Goal: Task Accomplishment & Management: Manage account settings

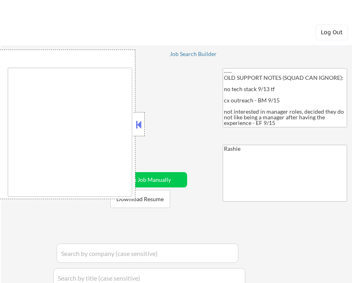
select select ""applied""
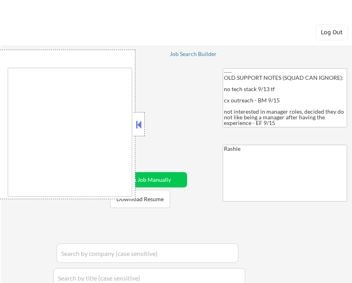
select select ""applied""
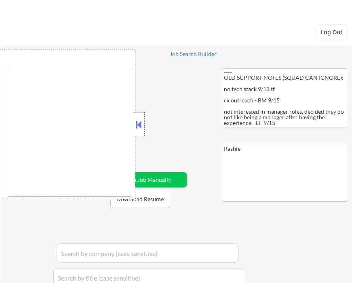
select select ""applied""
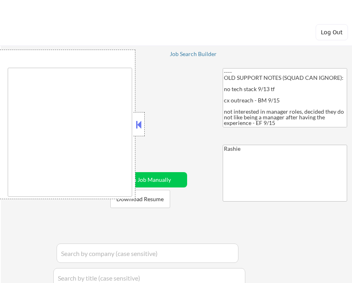
select select ""applied""
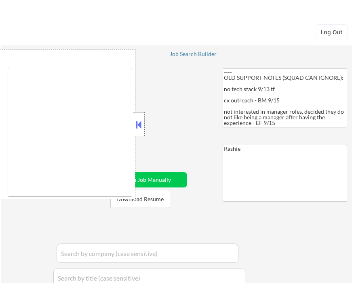
select select ""applied""
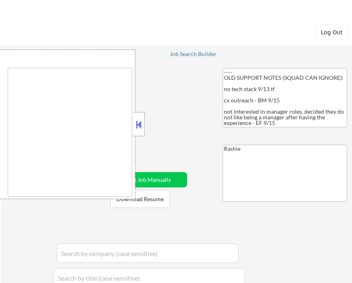
select select ""applied""
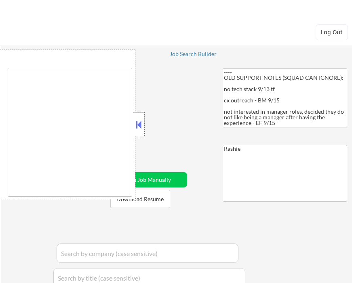
select select ""applied""
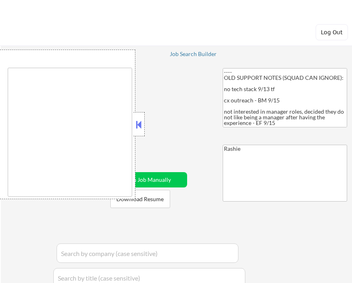
select select ""applied""
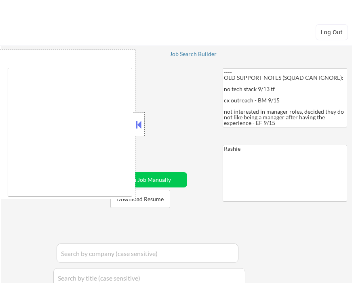
select select ""applied""
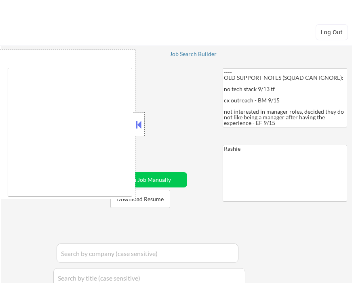
select select ""applied""
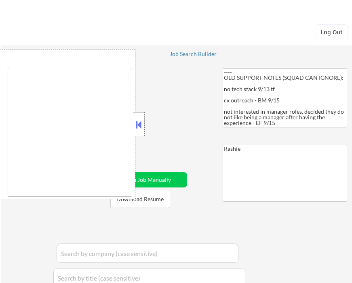
select select ""applied""
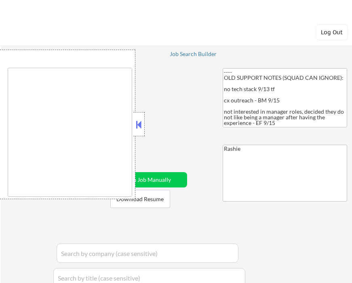
select select ""applied""
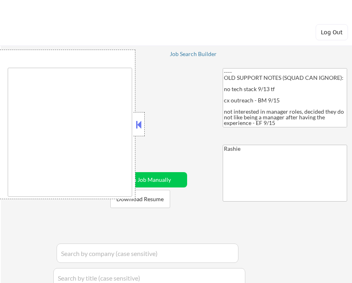
select select ""applied""
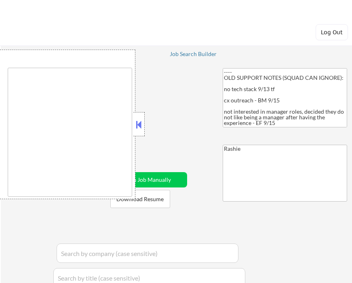
select select ""applied""
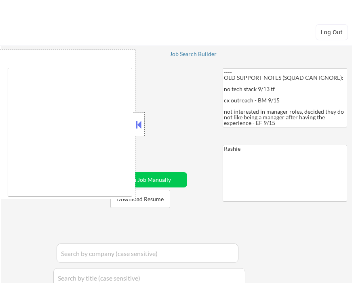
select select ""applied""
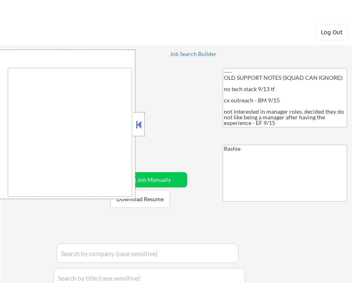
select select ""applied""
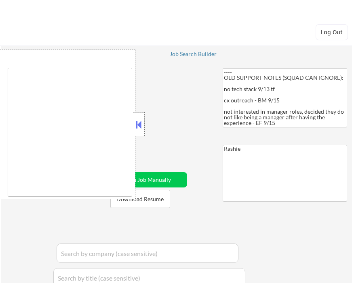
select select ""applied""
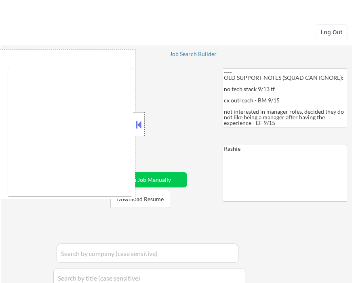
select select ""applied""
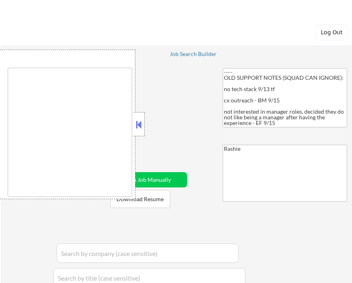
select select ""applied""
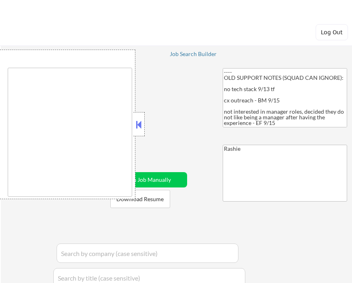
select select ""applied""
select select ""excluded__expired_""
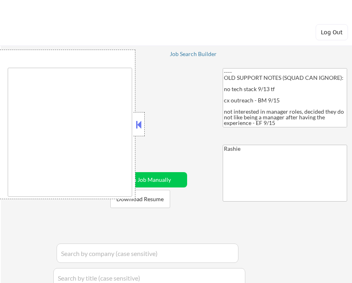
select select ""pending""
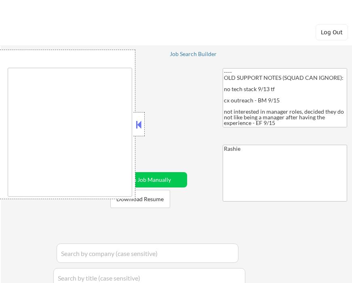
select select ""pending""
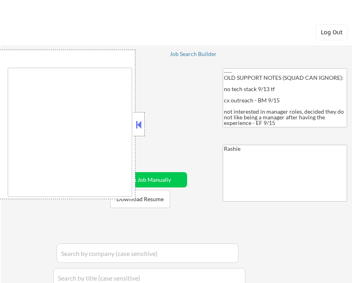
select select ""pending""
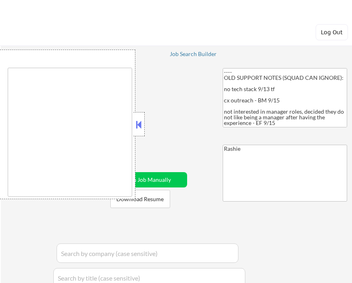
select select ""pending""
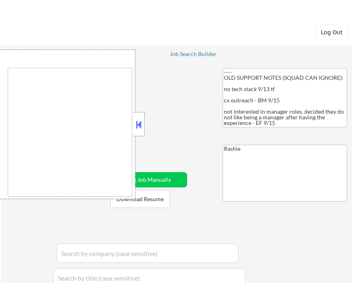
select select ""pending""
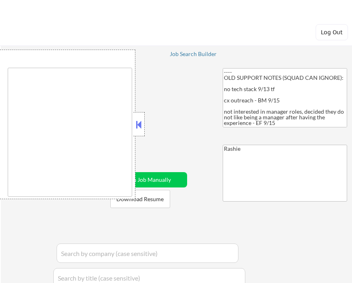
select select ""pending""
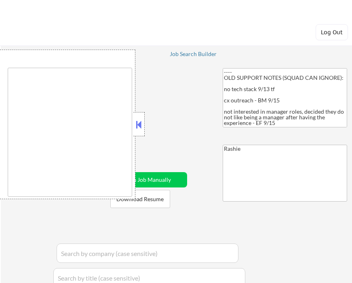
select select ""pending""
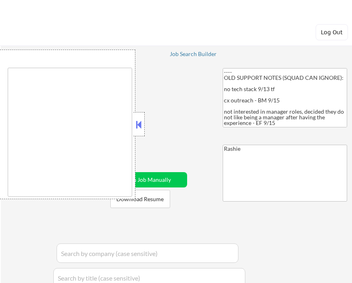
select select ""pending""
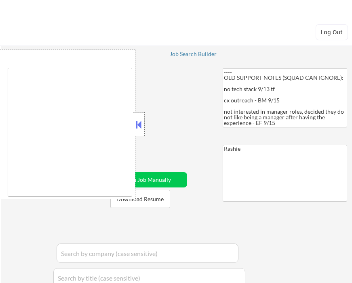
select select ""pending""
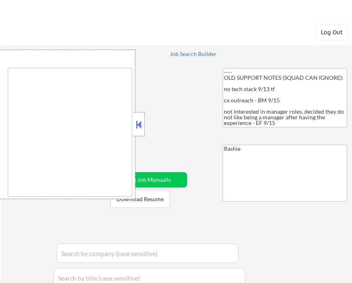
select select ""pending""
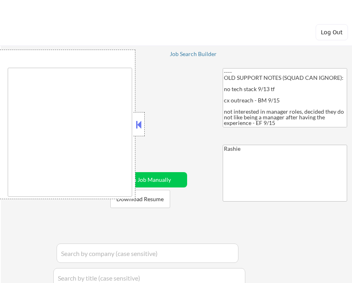
select select ""pending""
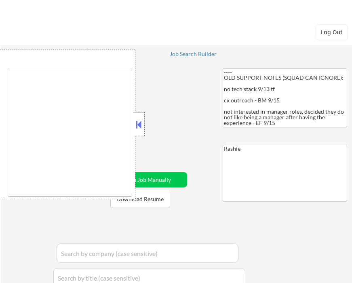
select select ""pending""
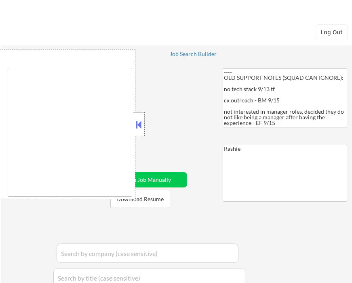
select select ""pending""
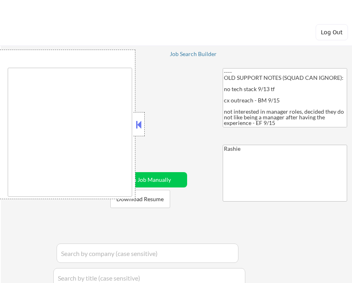
select select ""pending""
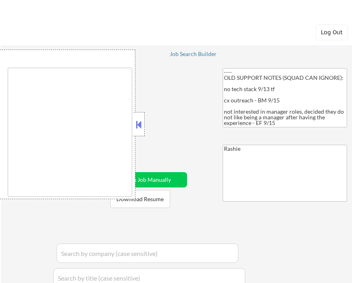
select select ""pending""
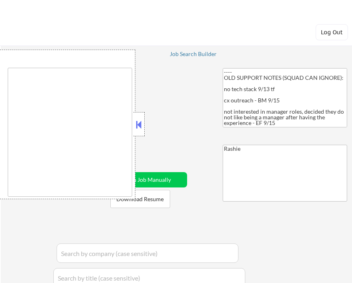
select select ""pending""
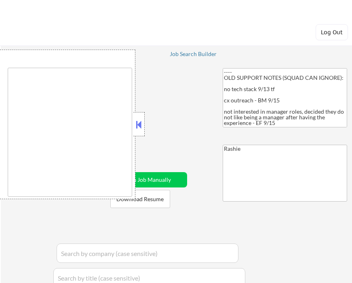
select select ""pending""
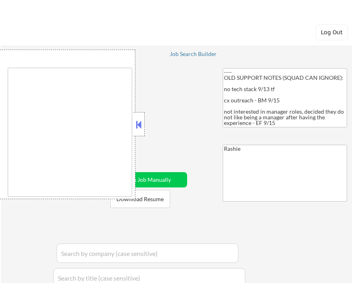
select select ""pending""
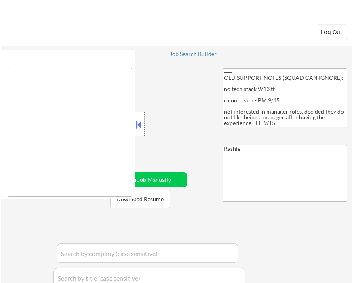
select select ""pending""
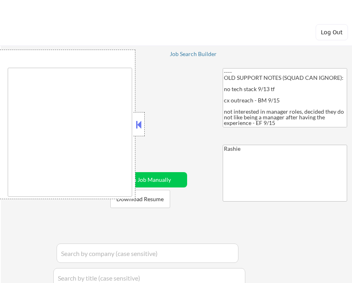
select select ""pending""
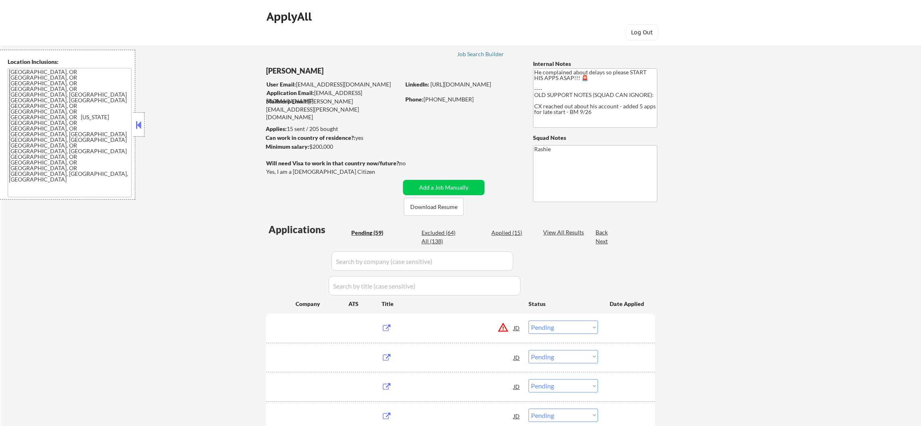
select select ""pending""
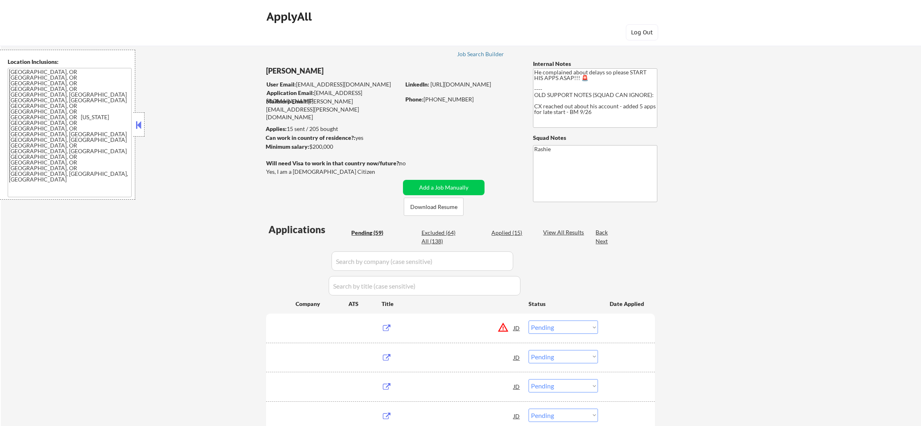
select select ""pending""
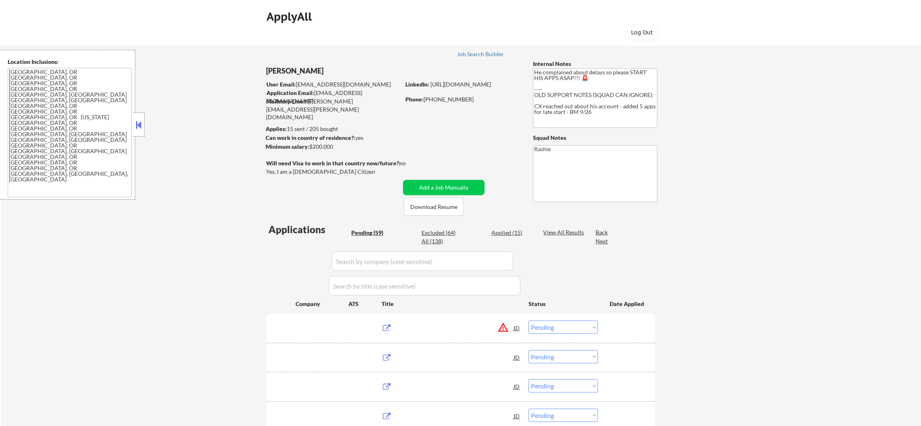
select select ""pending""
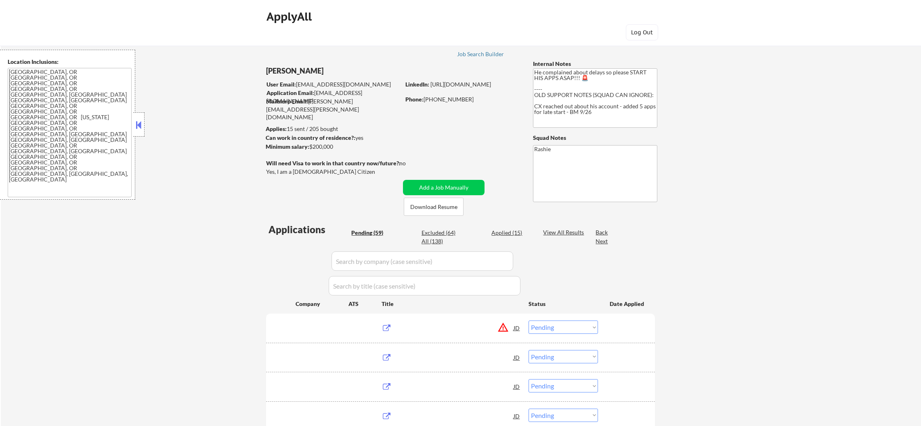
select select ""pending""
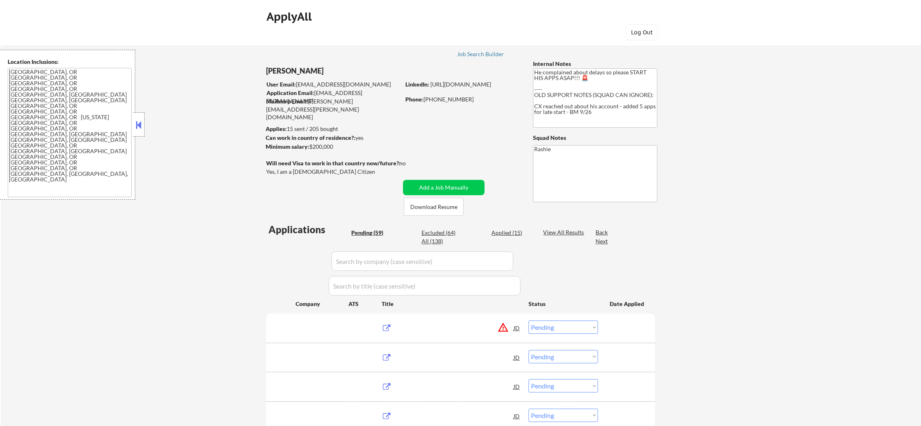
select select ""pending""
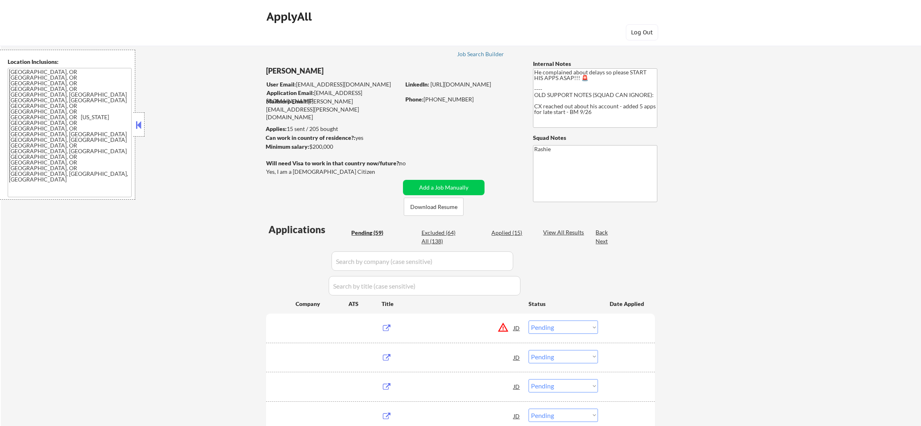
select select ""pending""
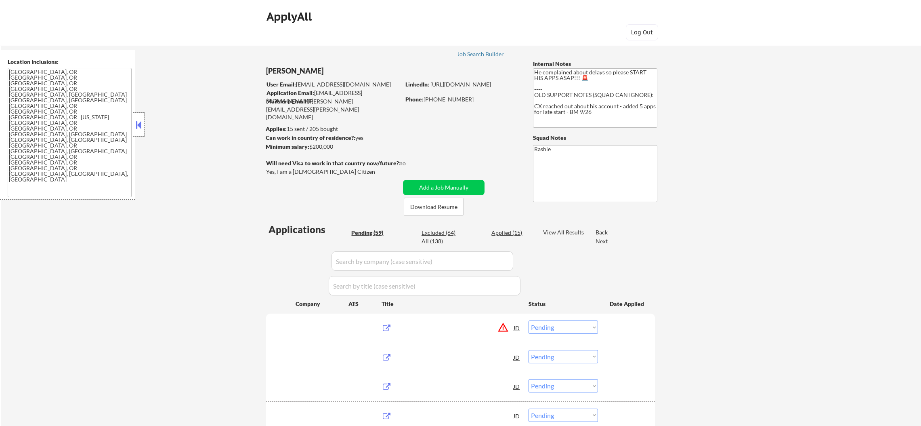
select select ""pending""
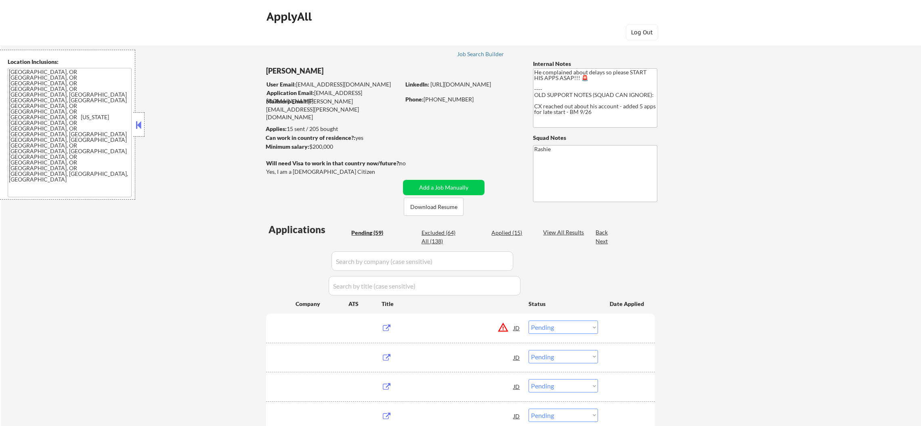
select select ""pending""
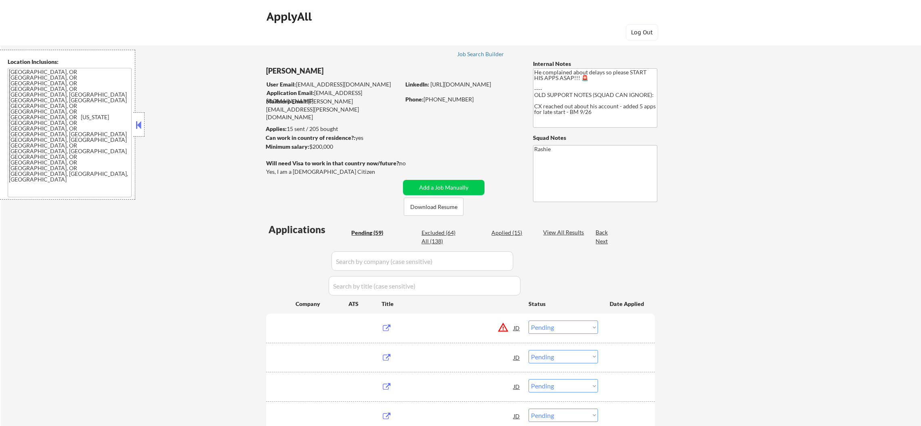
select select ""pending""
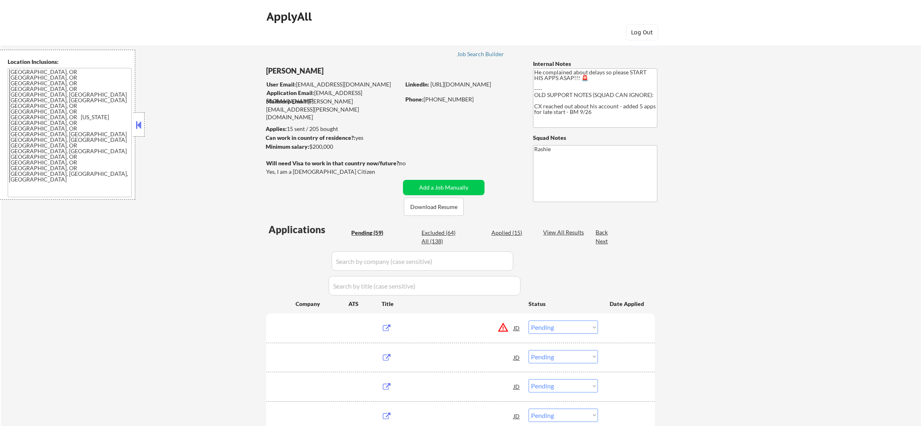
select select ""pending""
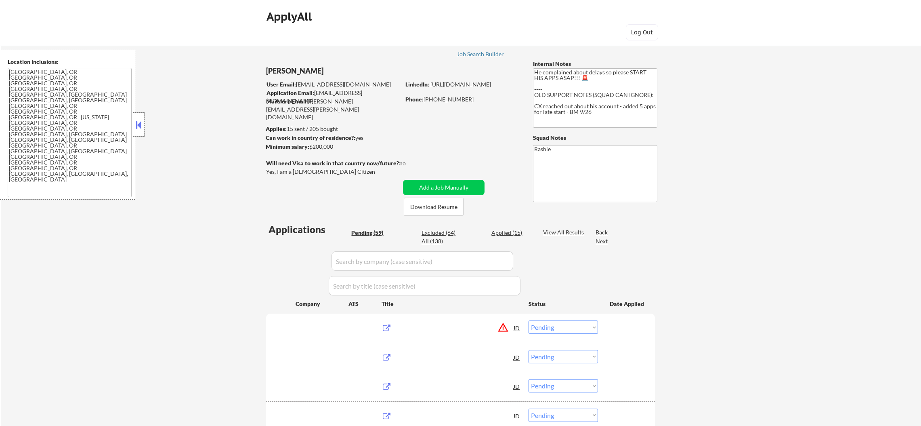
select select ""pending""
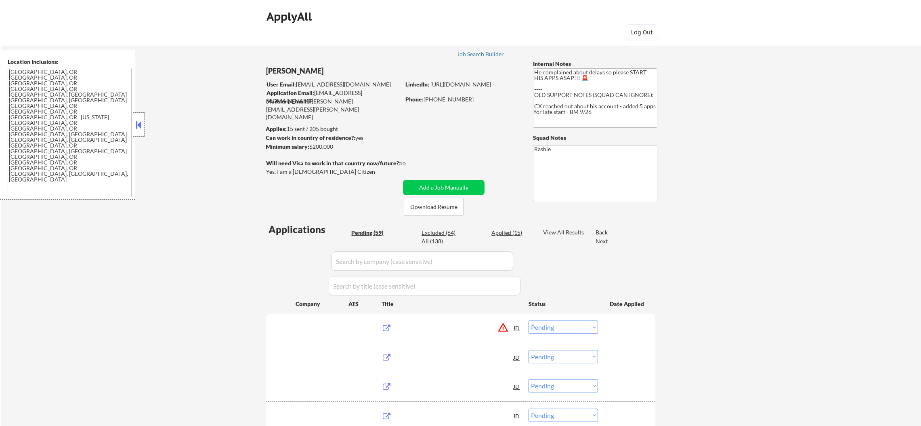
select select ""pending""
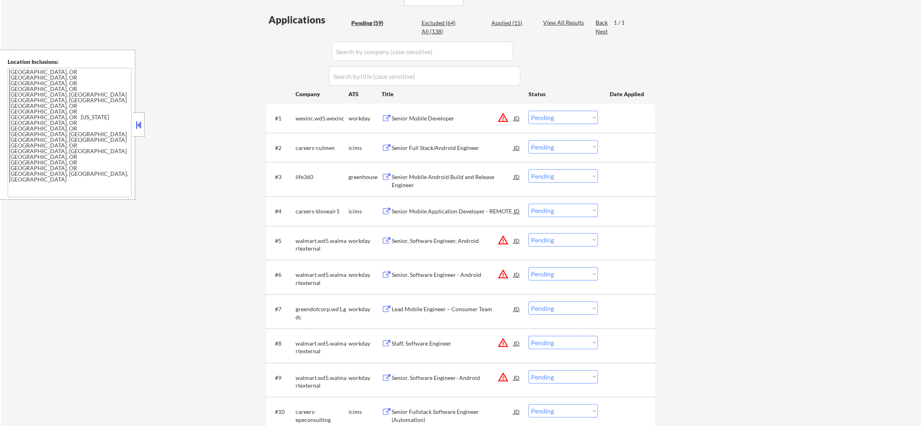
scroll to position [222, 0]
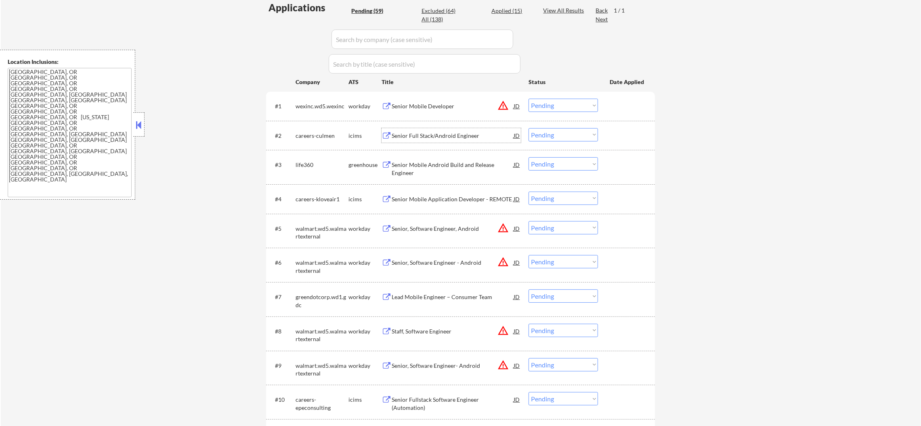
click at [469, 134] on div "Senior Full Stack/Android Engineer" at bounding box center [453, 136] width 122 height 8
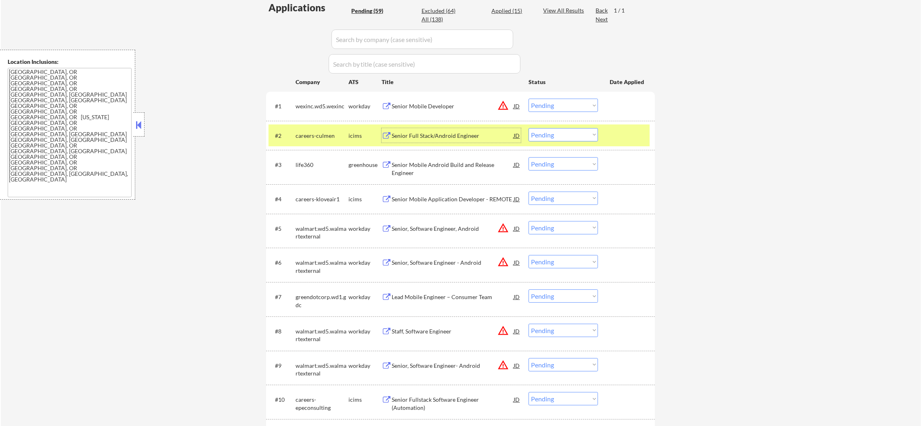
drag, startPoint x: 539, startPoint y: 128, endPoint x: 541, endPoint y: 137, distance: 9.0
click at [539, 128] on select "Choose an option... Pending Applied Excluded (Questions) Excluded (Expired) Exc…" at bounding box center [563, 134] width 69 height 13
click at [529, 128] on select "Choose an option... Pending Applied Excluded (Questions) Excluded (Expired) Exc…" at bounding box center [563, 134] width 69 height 13
click at [505, 106] on button "warning_amber" at bounding box center [502, 105] width 11 height 11
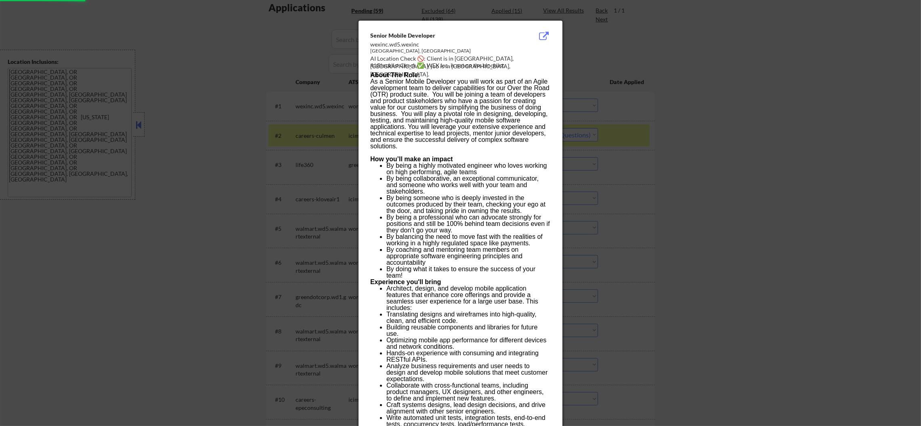
select select ""pending""
click at [610, 104] on div at bounding box center [460, 213] width 921 height 426
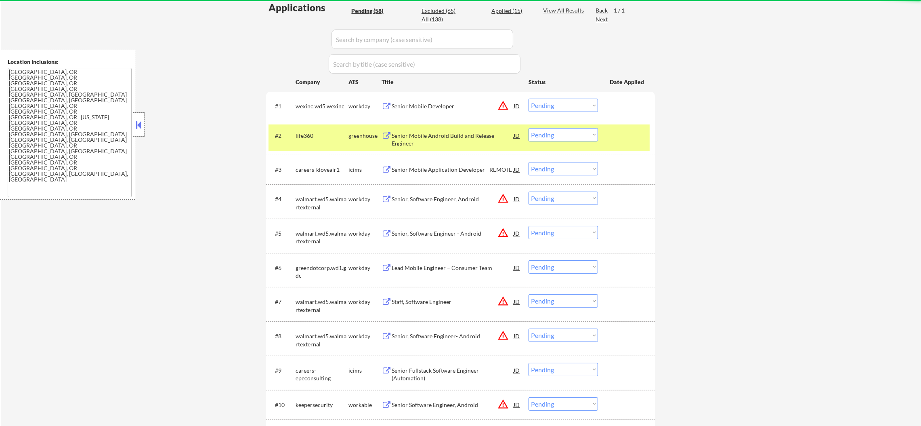
click at [566, 103] on select "Choose an option... Pending Applied Excluded (Questions) Excluded (Expired) Exc…" at bounding box center [563, 105] width 69 height 13
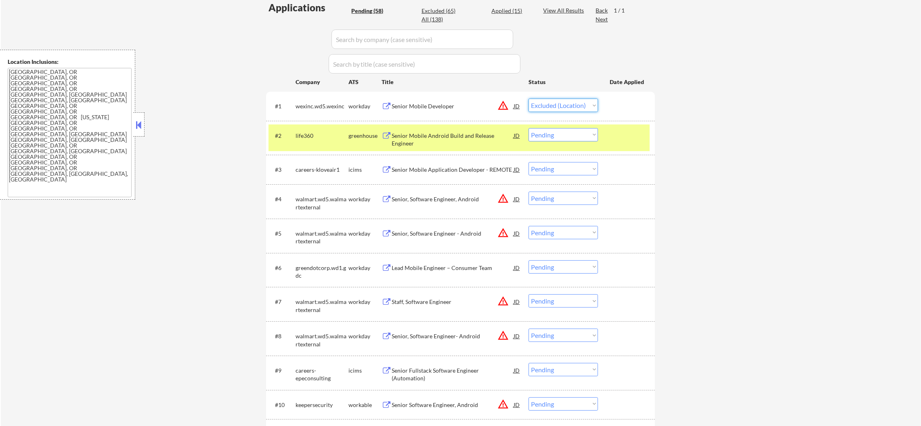
click at [529, 99] on select "Choose an option... Pending Applied Excluded (Questions) Excluded (Expired) Exc…" at bounding box center [563, 105] width 69 height 13
click at [345, 140] on div "life360" at bounding box center [322, 135] width 53 height 15
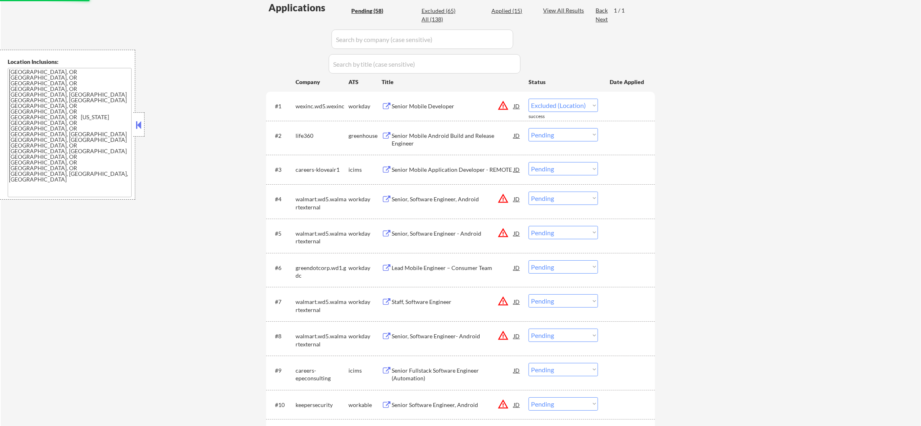
select select ""pending""
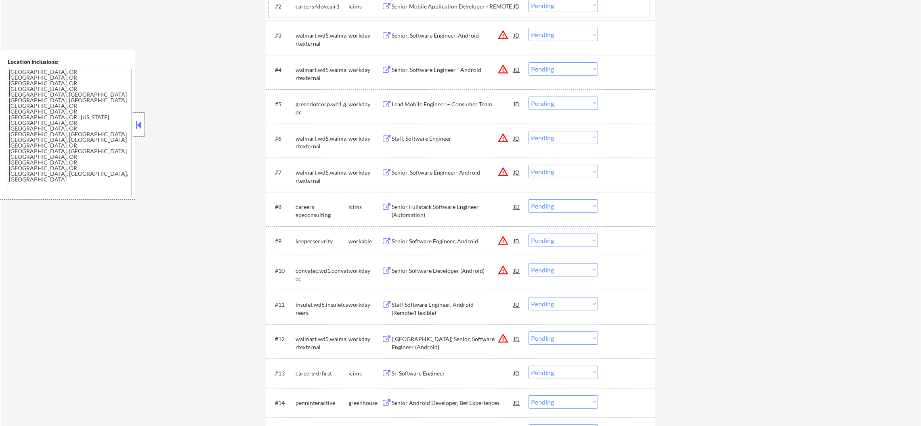
scroll to position [343, 0]
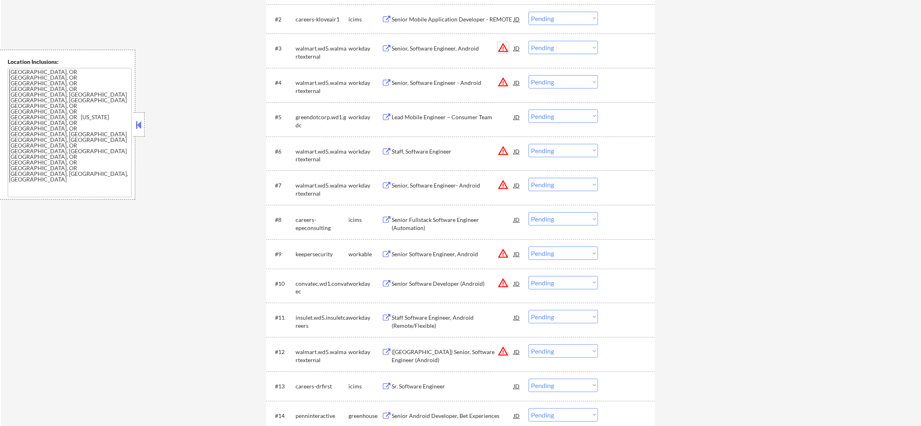
click at [502, 46] on button "warning_amber" at bounding box center [502, 47] width 11 height 11
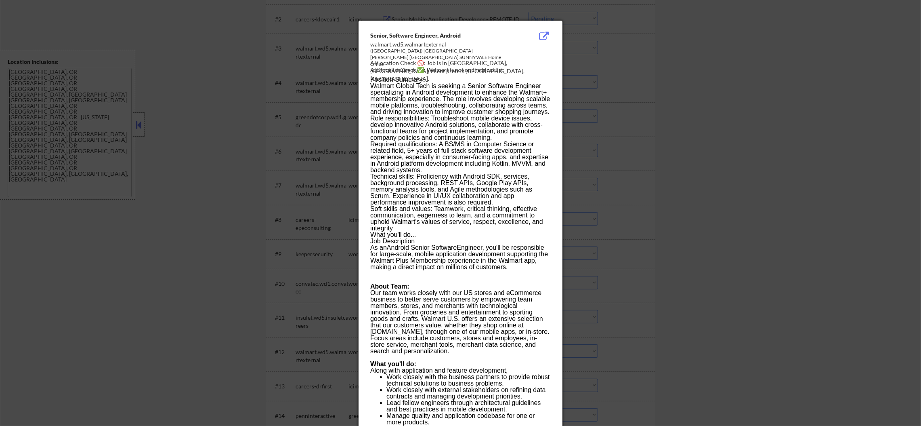
click at [571, 206] on div at bounding box center [460, 213] width 921 height 426
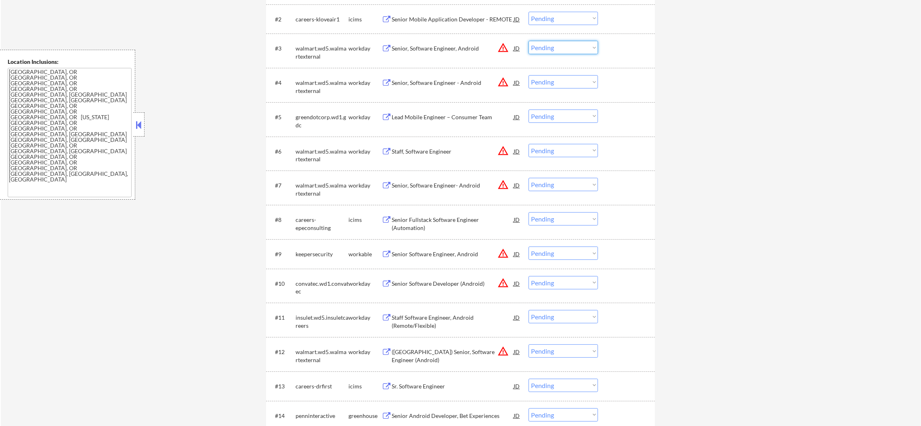
click at [554, 45] on select "Choose an option... Pending Applied Excluded (Questions) Excluded (Expired) Exc…" at bounding box center [563, 47] width 69 height 13
click at [529, 41] on select "Choose an option... Pending Applied Excluded (Questions) Excluded (Expired) Exc…" at bounding box center [563, 47] width 69 height 13
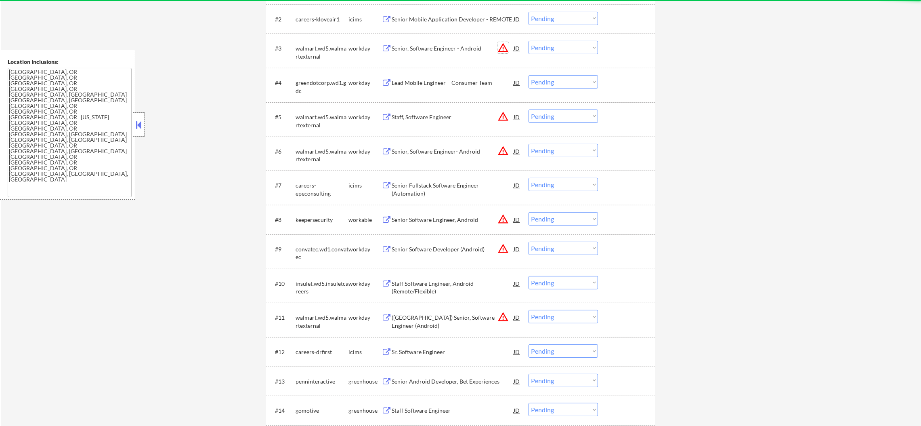
click at [504, 48] on button "warning_amber" at bounding box center [502, 47] width 11 height 11
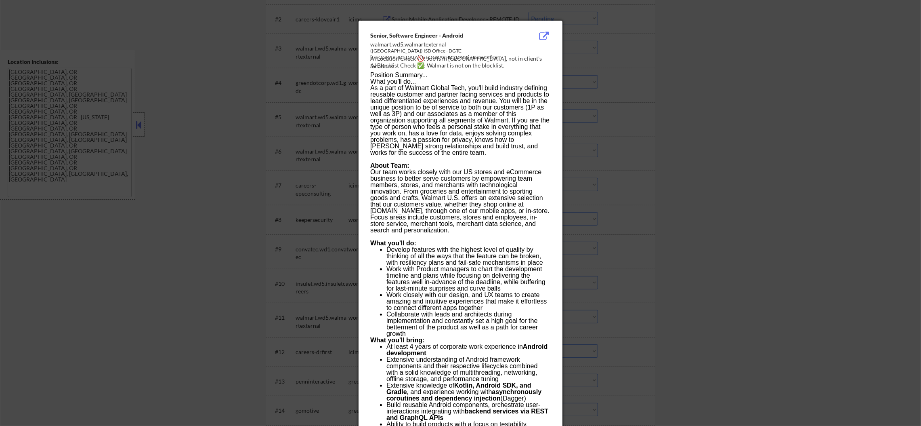
click at [581, 61] on div at bounding box center [460, 213] width 921 height 426
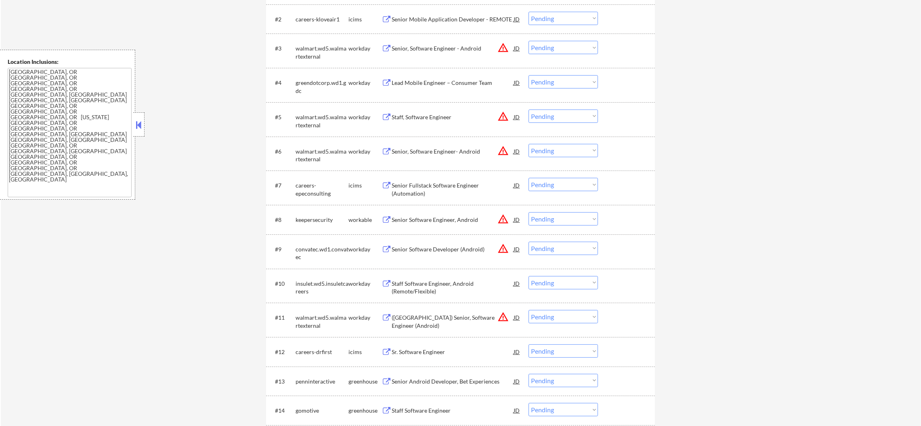
click at [575, 47] on select "Choose an option... Pending Applied Excluded (Questions) Excluded (Expired) Exc…" at bounding box center [563, 47] width 69 height 13
click at [529, 41] on select "Choose an option... Pending Applied Excluded (Questions) Excluded (Expired) Exc…" at bounding box center [563, 47] width 69 height 13
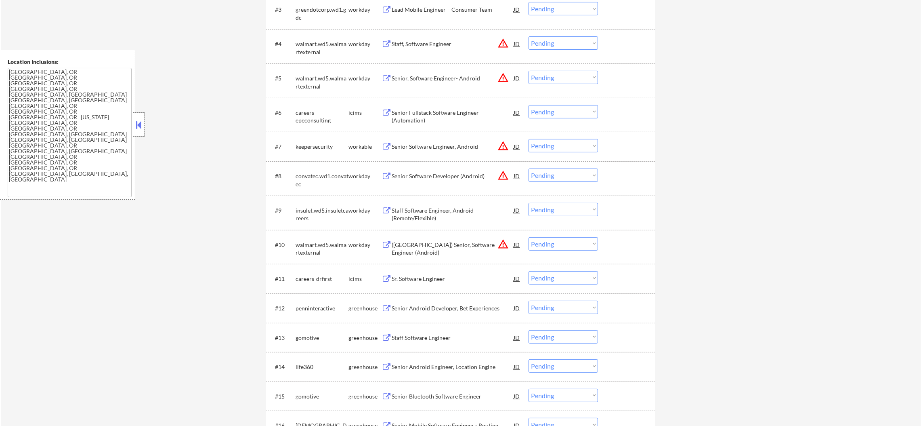
scroll to position [384, 0]
click at [461, 13] on div "Lead Mobile Engineer – Consumer Team" at bounding box center [453, 7] width 122 height 15
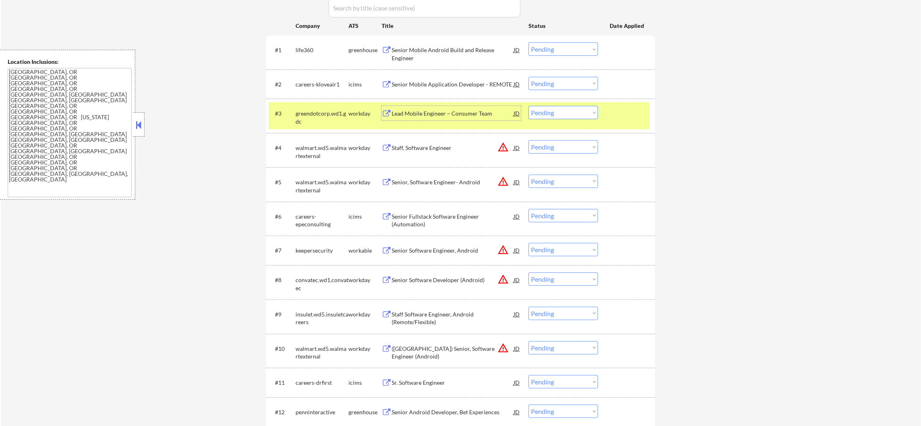
scroll to position [262, 0]
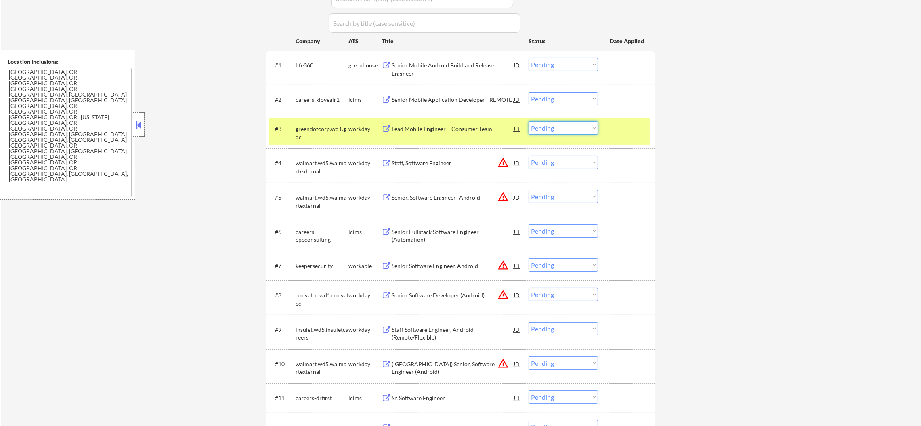
click at [561, 127] on select "Choose an option... Pending Applied Excluded (Questions) Excluded (Expired) Exc…" at bounding box center [563, 127] width 69 height 13
click at [529, 121] on select "Choose an option... Pending Applied Excluded (Questions) Excluded (Expired) Exc…" at bounding box center [563, 127] width 69 height 13
click at [329, 134] on div "greendotcorp.wd1.gdc" at bounding box center [322, 133] width 53 height 16
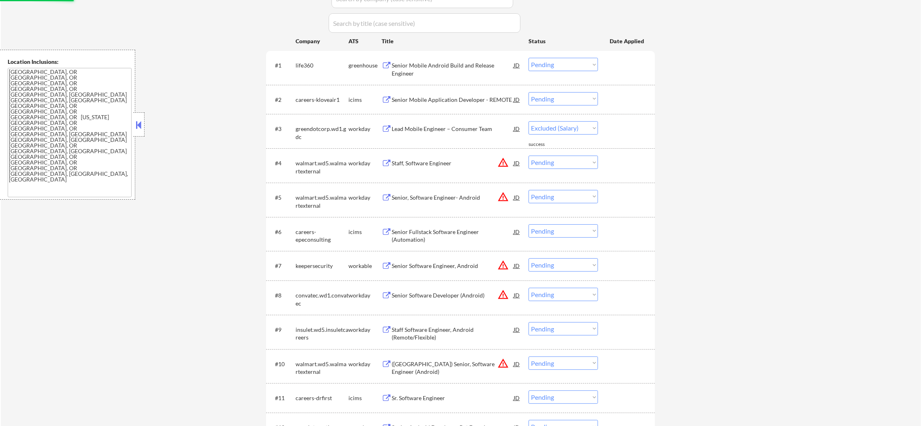
select select ""pending""
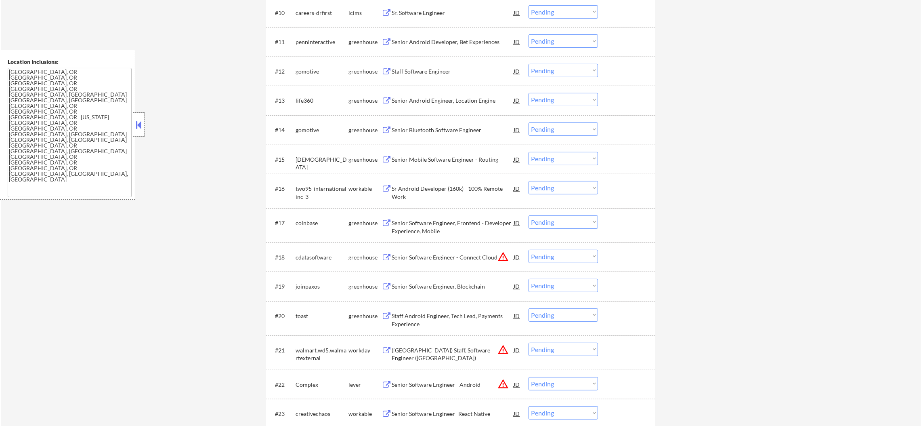
scroll to position [626, 0]
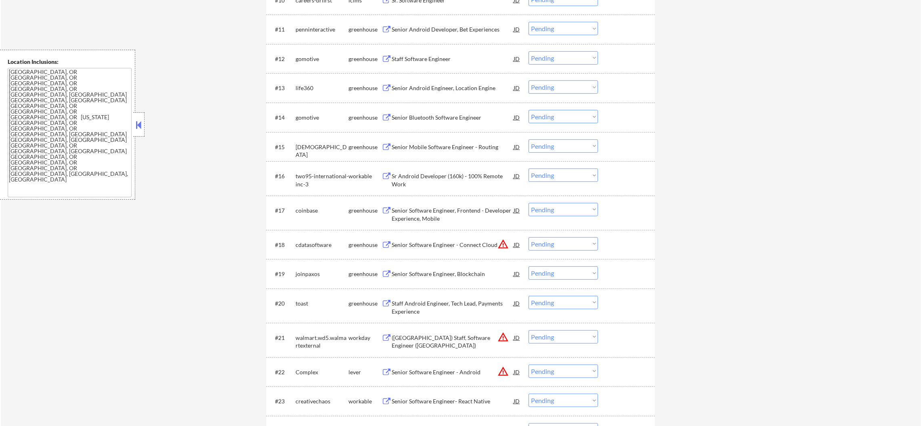
click at [302, 90] on div "life360" at bounding box center [322, 88] width 53 height 8
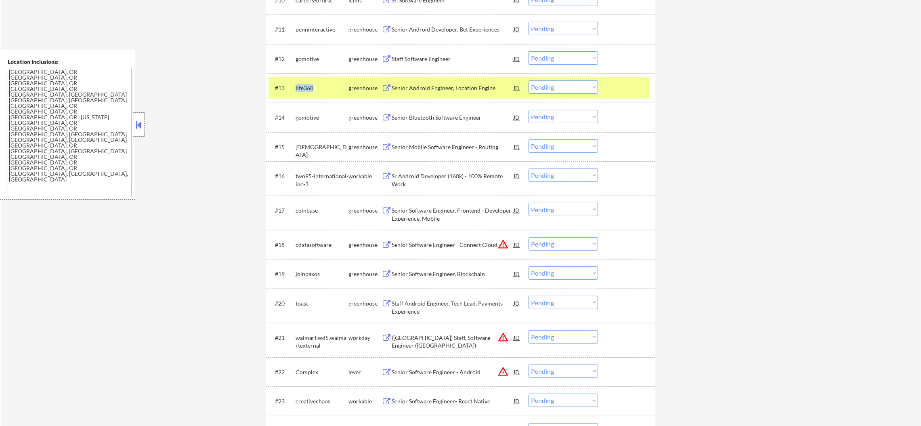
click at [302, 90] on div "life360" at bounding box center [322, 88] width 53 height 8
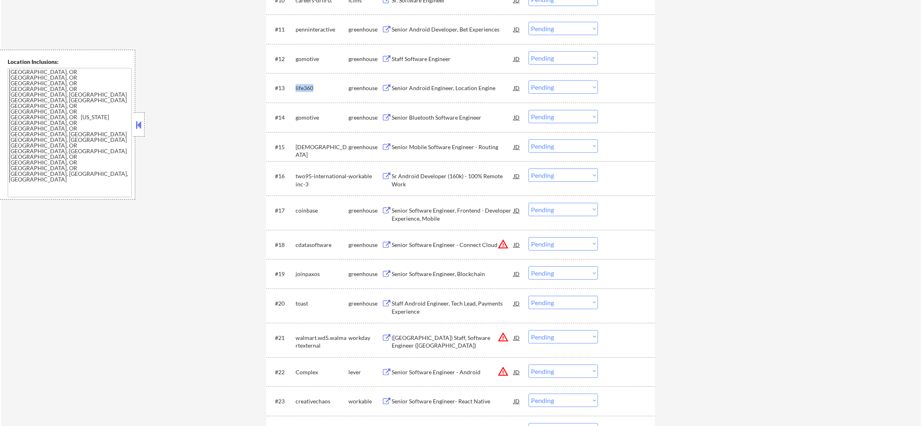
copy div "life360"
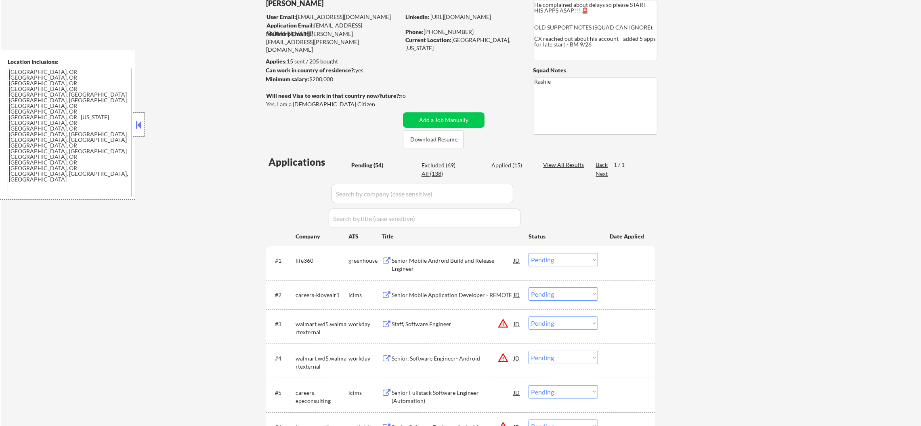
scroll to position [61, 0]
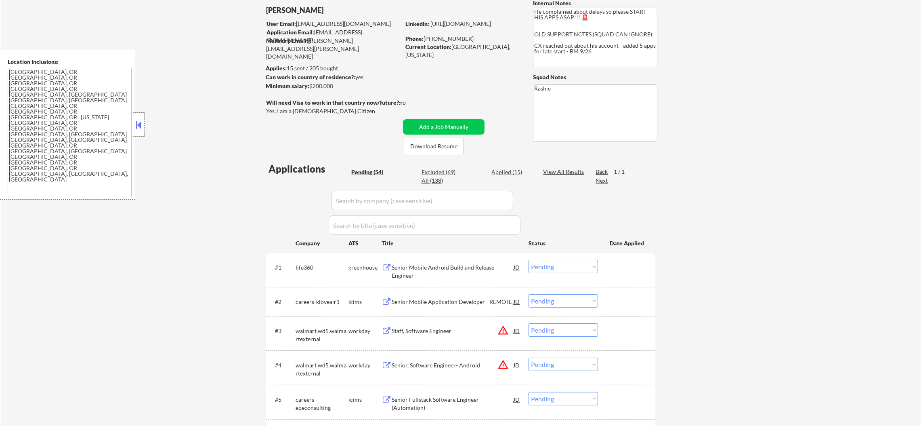
click at [434, 182] on div "All (138)" at bounding box center [442, 180] width 40 height 8
select select ""applied""
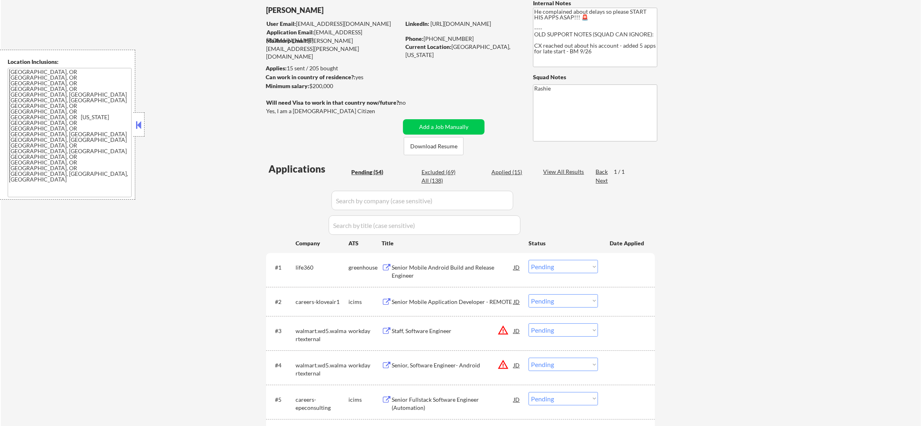
select select ""applied""
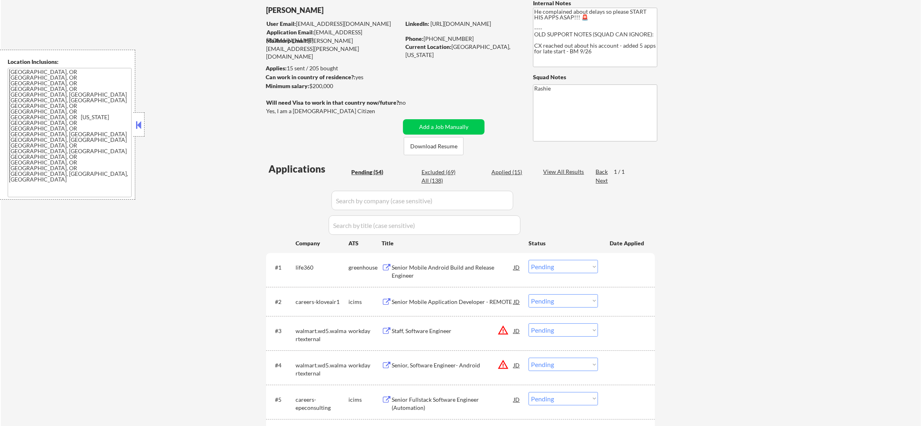
select select ""applied""
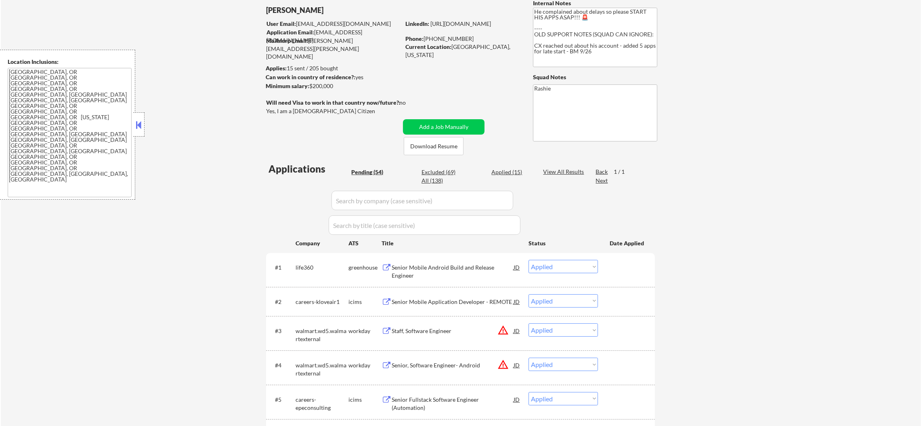
select select ""applied""
select select ""excluded__location_""
select select ""excluded""
select select ""excluded__salary_""
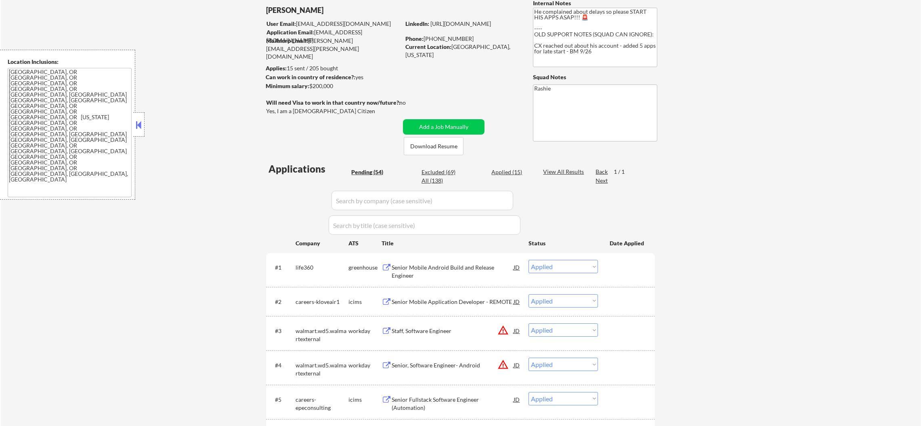
select select ""excluded__other_""
select select ""excluded__expired_""
select select ""excluded__bad_match_""
select select ""excluded__location_""
select select ""excluded__expired_""
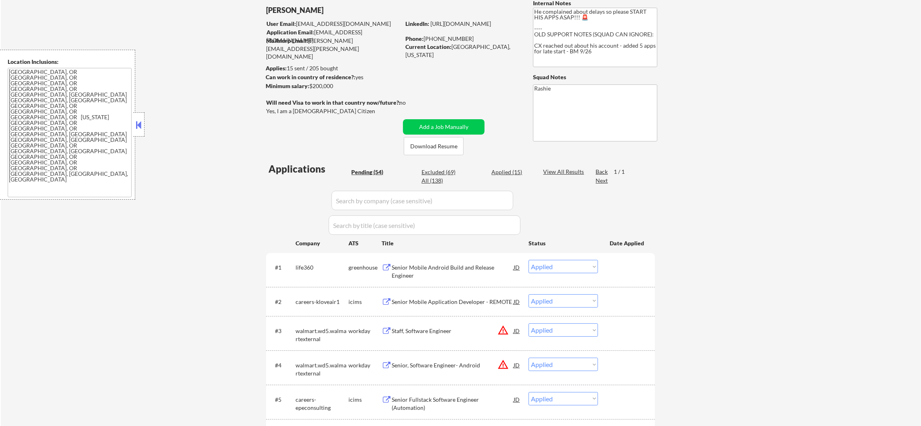
select select ""excluded__expired_""
select select ""excluded__location_""
select select ""excluded__salary_""
select select ""excluded__bad_match_""
select select ""excluded""
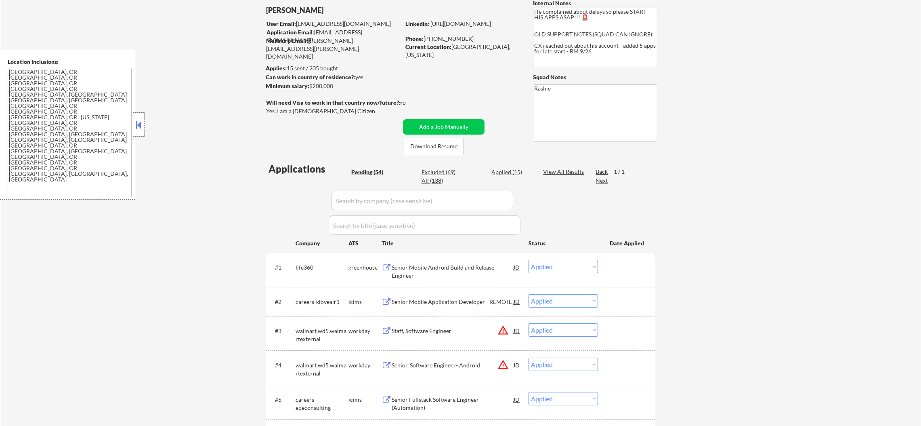
select select ""excluded""
select select ""excluded__salary_""
select select ""excluded__bad_match_""
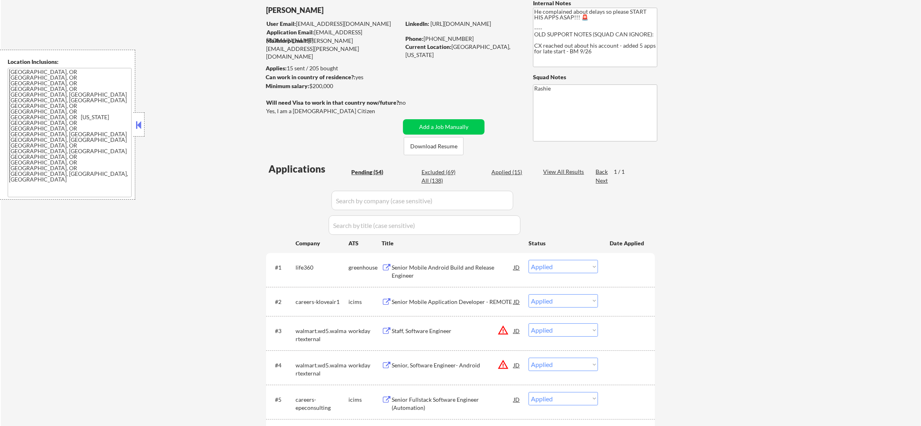
select select ""excluded__bad_match_""
select select ""excluded__location_""
select select ""excluded__expired_""
select select ""excluded__salary_""
select select ""excluded__other_""
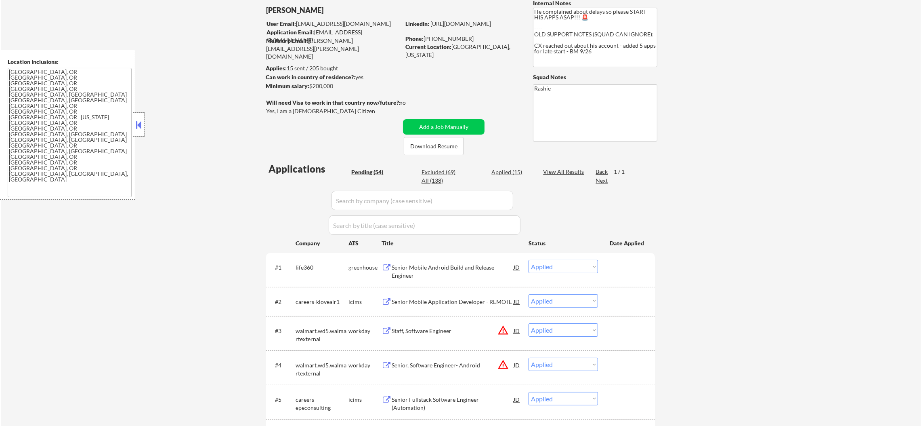
select select ""excluded""
select select ""excluded__location_""
select select ""excluded__salary_""
select select ""excluded__bad_match_""
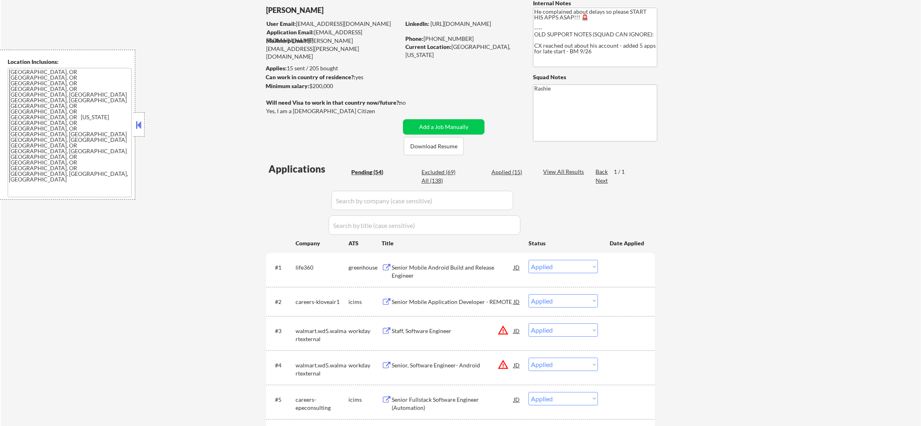
select select ""pending""
select select ""excluded__bad_match_""
select select ""pending""
select select ""excluded__other_""
select select ""excluded__bad_match_""
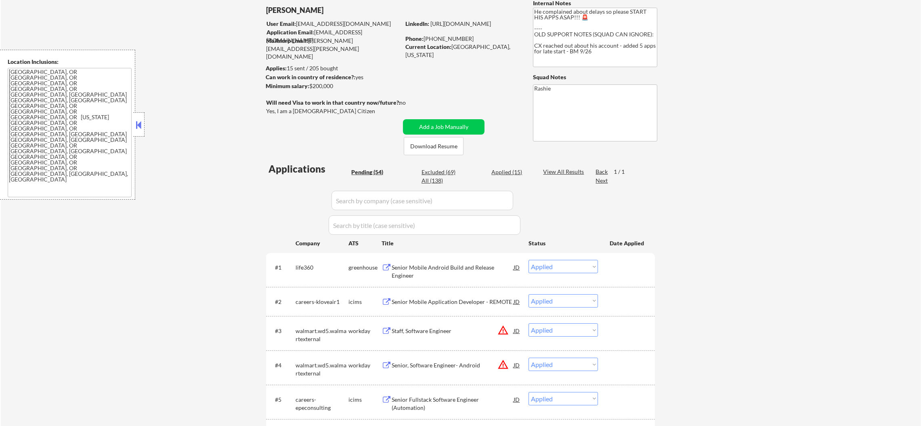
select select ""pending""
select select ""excluded""
select select ""pending""
select select ""excluded__other_""
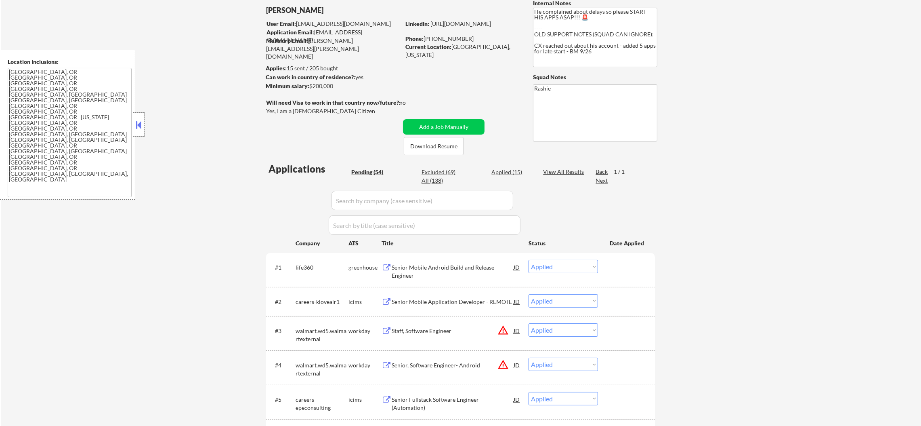
select select ""pending""
select select ""excluded""
select select ""excluded__expired_""
select select ""excluded__bad_match_""
select select ""pending""
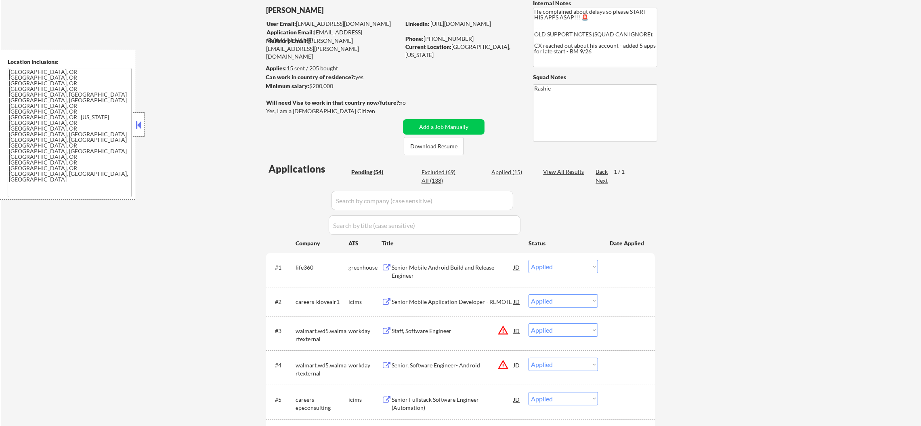
select select ""pending""
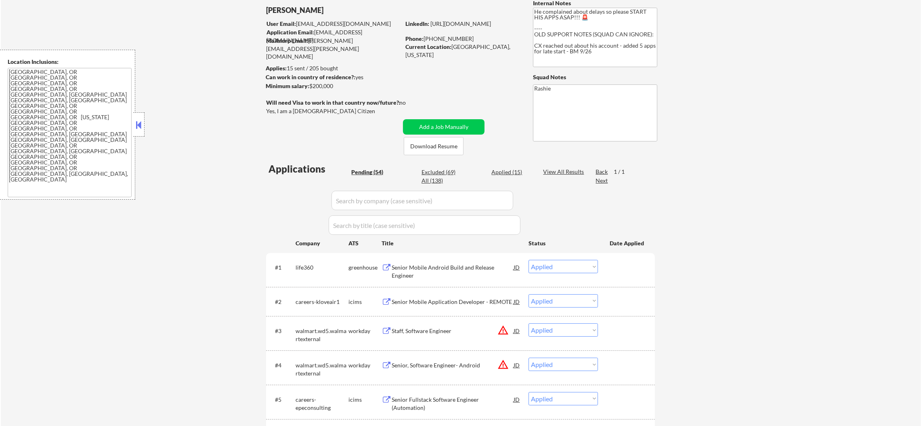
select select ""excluded__bad_match_""
select select ""pending""
select select ""excluded__salary_""
select select ""excluded__other_""
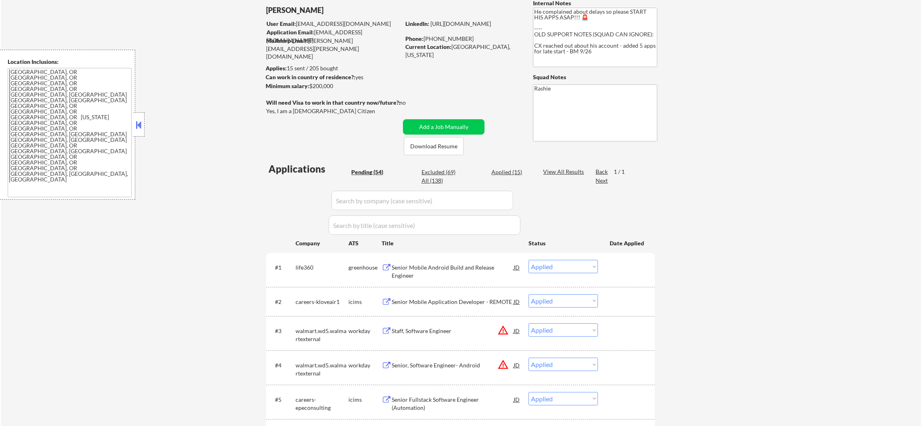
select select ""pending""
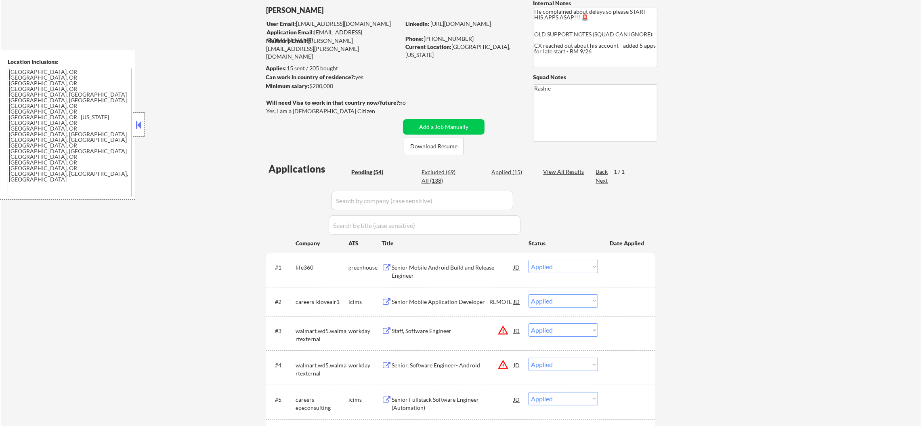
select select ""excluded__expired_""
select select ""pending""
select select ""excluded__location_""
select select ""pending""
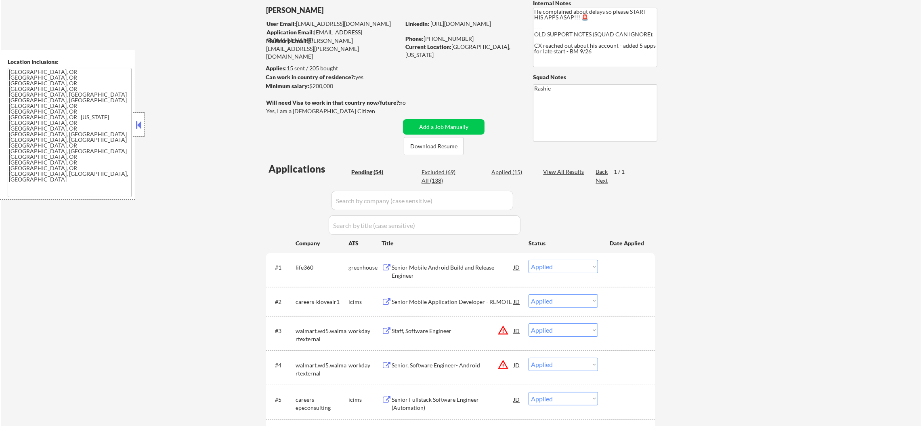
select select ""pending""
select select ""excluded__other_""
select select ""pending""
select select ""excluded__other_""
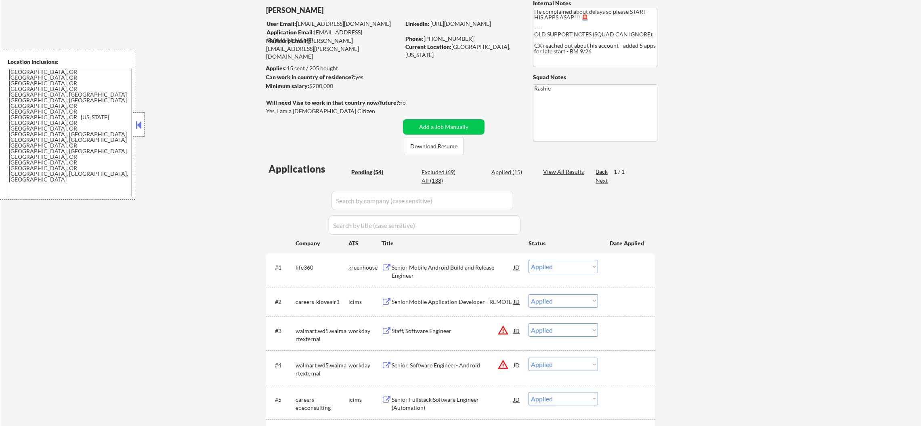
select select ""excluded__location_""
click at [369, 195] on input "input" at bounding box center [422, 200] width 182 height 19
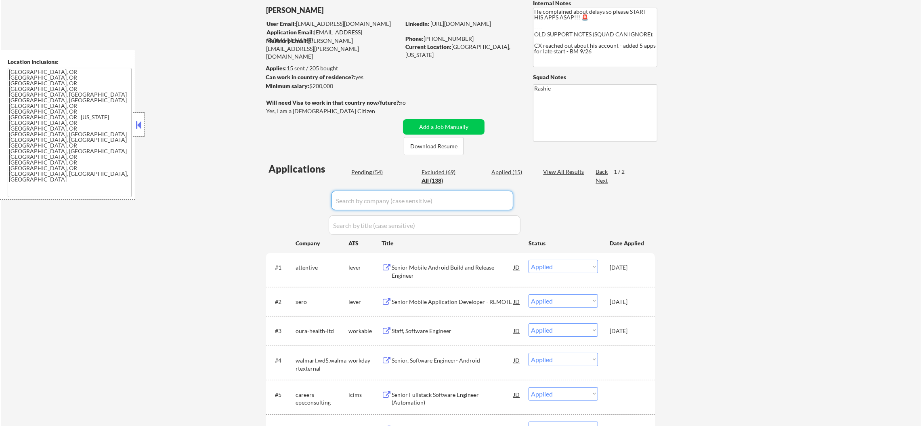
paste input "life360"
type input "life360"
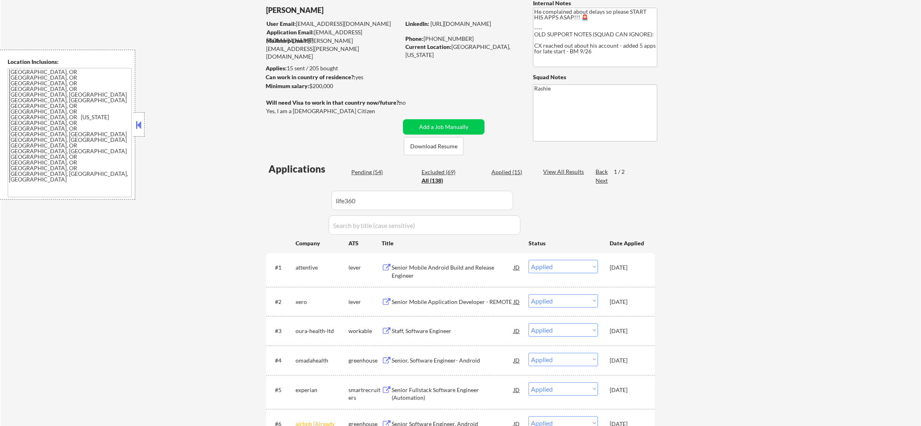
select select ""pending""
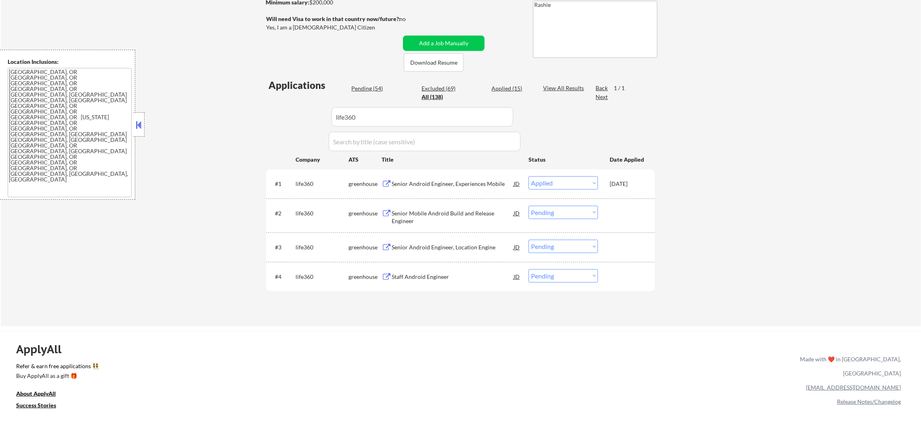
scroll to position [181, 0]
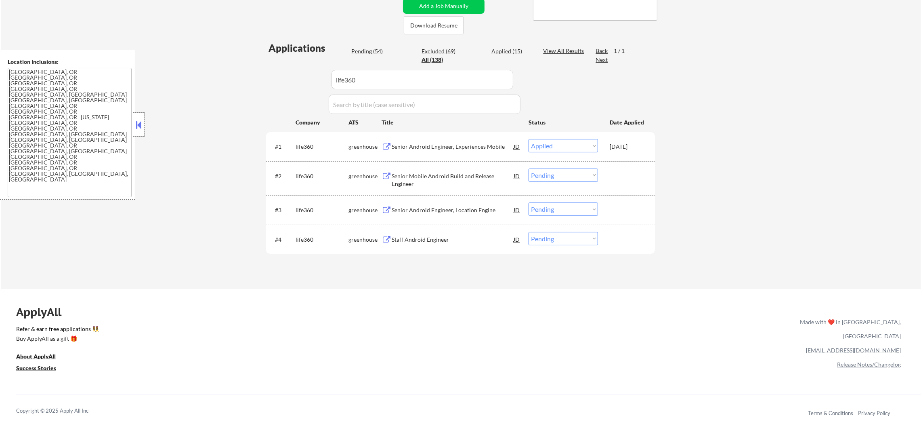
click at [455, 176] on div "Senior Mobile Android Build and Release Engineer" at bounding box center [453, 180] width 122 height 16
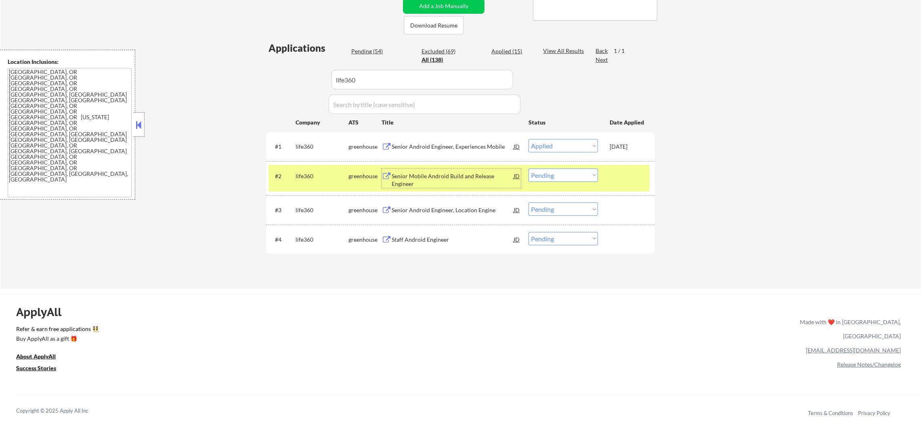
click at [550, 174] on select "Choose an option... Pending Applied Excluded (Questions) Excluded (Expired) Exc…" at bounding box center [563, 174] width 69 height 13
select select ""excluded__expired_""
click at [529, 168] on select "Choose an option... Pending Applied Excluded (Questions) Excluded (Expired) Exc…" at bounding box center [563, 174] width 69 height 13
click at [323, 185] on div "#2 life360 greenhouse Senior Mobile Android Build and Release Engineer JD Choos…" at bounding box center [459, 178] width 381 height 27
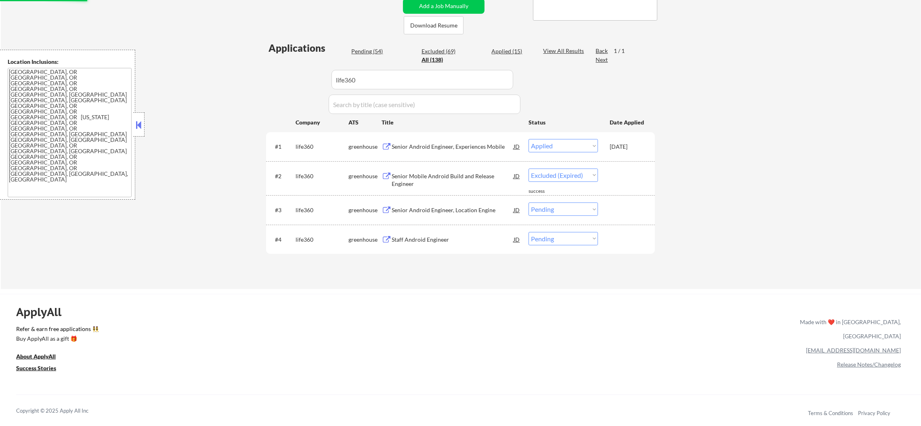
click at [454, 211] on div "Senior Android Engineer, Location Engine" at bounding box center [453, 210] width 122 height 8
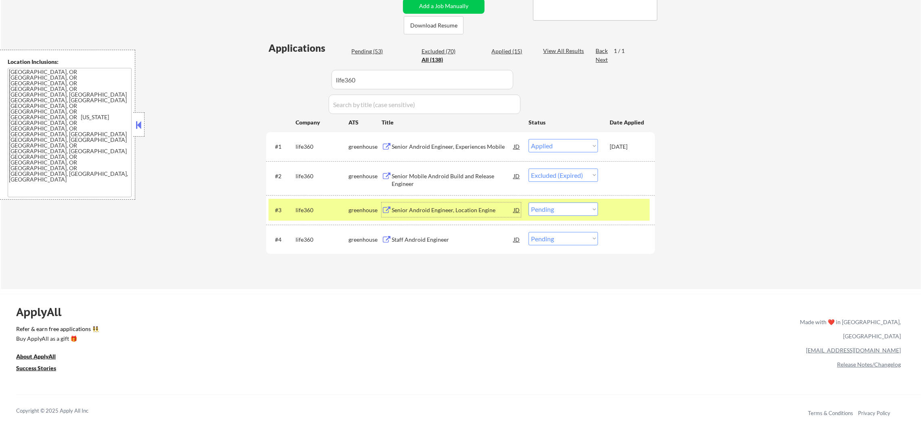
click at [545, 212] on select "Choose an option... Pending Applied Excluded (Questions) Excluded (Expired) Exc…" at bounding box center [563, 208] width 69 height 13
select select ""excluded__expired_""
click at [529, 202] on select "Choose an option... Pending Applied Excluded (Questions) Excluded (Expired) Exc…" at bounding box center [563, 208] width 69 height 13
click at [451, 245] on div "Staff Android Engineer" at bounding box center [453, 239] width 122 height 15
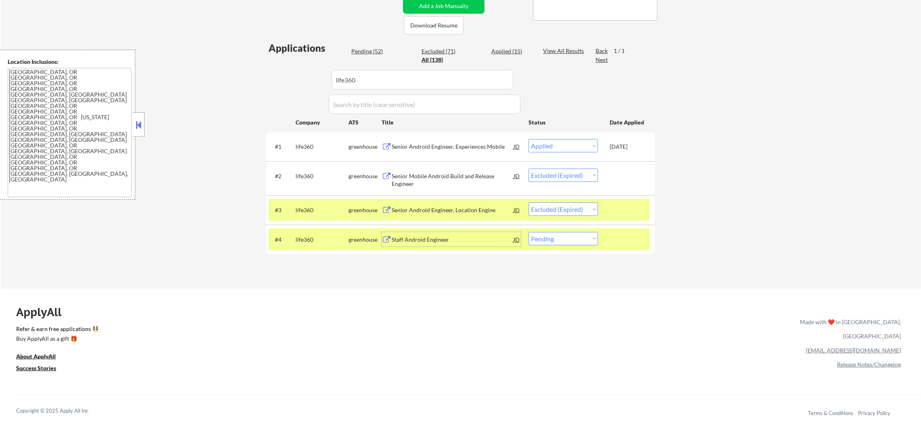
click at [552, 243] on select "Choose an option... Pending Applied Excluded (Questions) Excluded (Expired) Exc…" at bounding box center [563, 238] width 69 height 13
select select ""applied""
click at [529, 232] on select "Choose an option... Pending Applied Excluded (Questions) Excluded (Expired) Exc…" at bounding box center [563, 238] width 69 height 13
drag, startPoint x: 323, startPoint y: 237, endPoint x: 315, endPoint y: 235, distance: 7.4
click at [315, 235] on div "life360" at bounding box center [322, 239] width 53 height 8
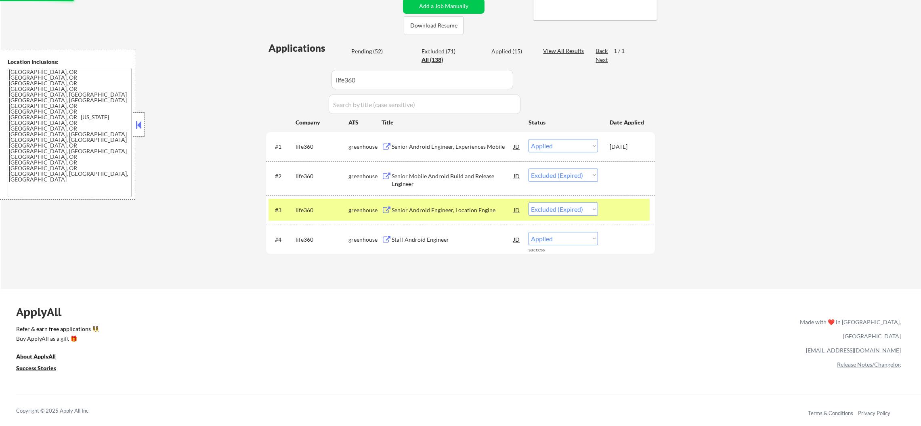
click at [310, 217] on div "#3 life360 greenhouse Senior Android Engineer, Location Engine JD warning_amber…" at bounding box center [459, 210] width 381 height 22
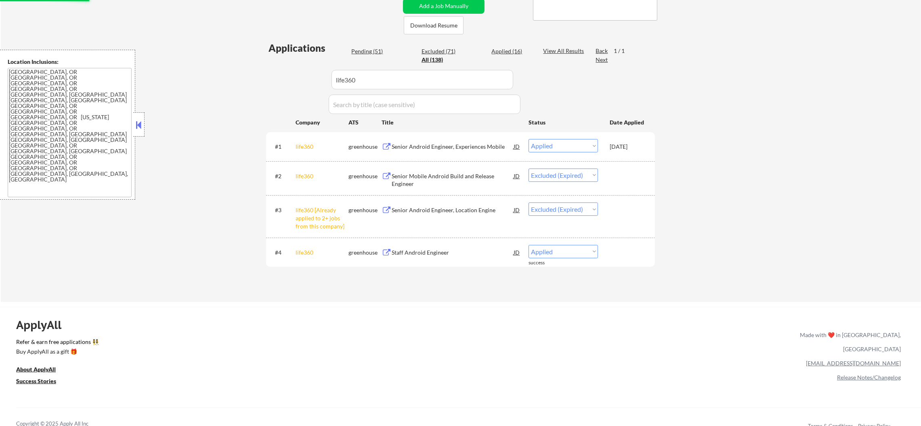
select select ""applied""
select select ""excluded__expired_""
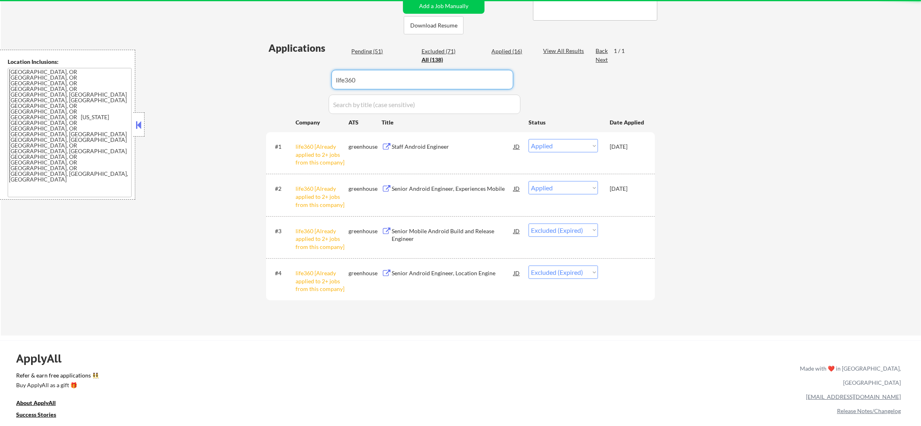
drag, startPoint x: 354, startPoint y: 86, endPoint x: 252, endPoint y: 91, distance: 101.9
click at [273, 91] on div "Applications Pending (51) Excluded (71) Applied (16) All (138) View All Results…" at bounding box center [460, 180] width 389 height 279
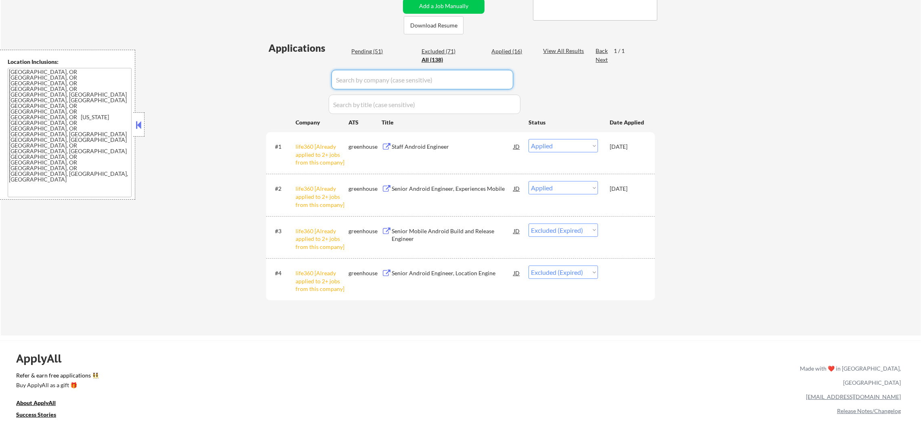
click at [212, 84] on div "← Return to /applysquad Mailslurp Inbox Job Search Builder [PERSON_NAME] User E…" at bounding box center [461, 93] width 920 height 484
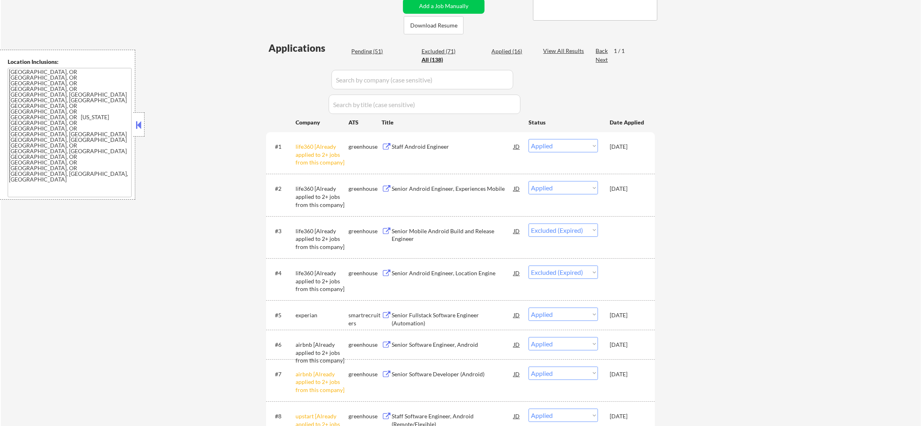
select select ""applied""
select select ""excluded__location_""
select select ""excluded""
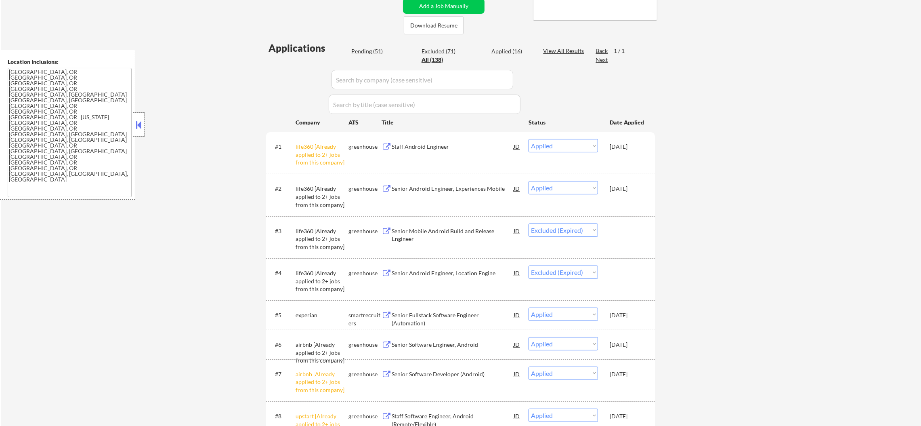
select select ""excluded__salary_""
select select ""excluded__other_""
select select ""excluded__expired_""
select select ""excluded__bad_match_""
select select ""pending""
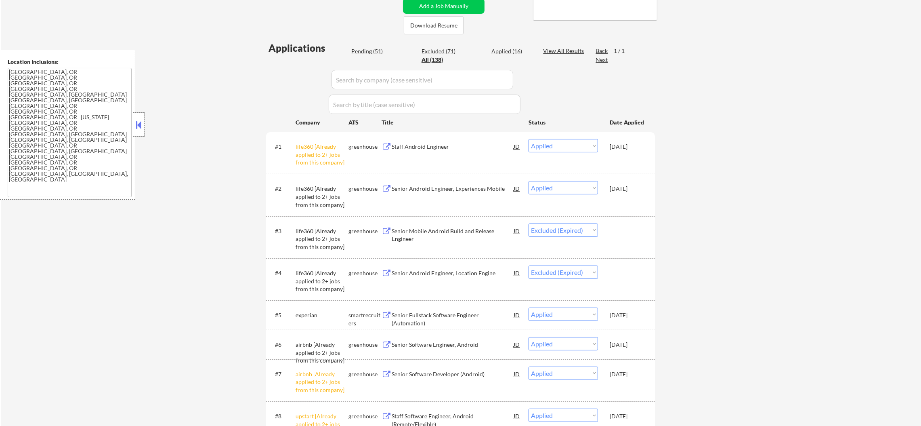
select select ""excluded__location_""
select select ""excluded__expired_""
select select ""excluded__location_""
select select ""excluded__salary_""
select select ""pending""
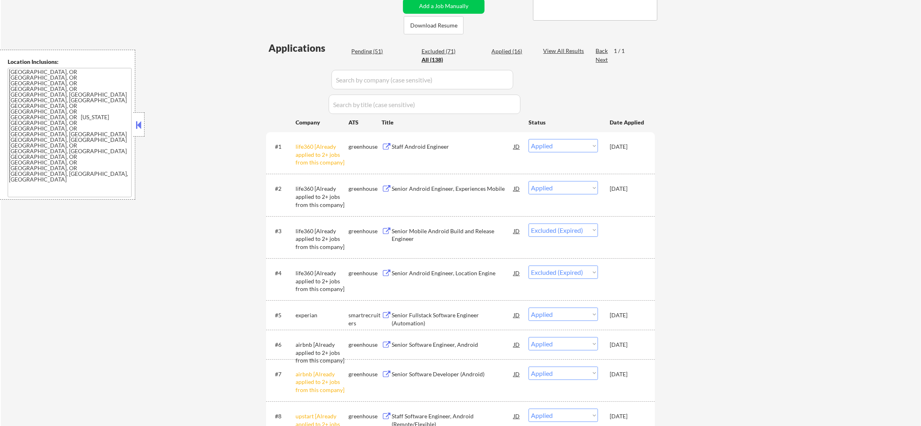
select select ""excluded__bad_match_""
select select ""pending""
select select ""excluded""
select select ""pending""
select select ""excluded""
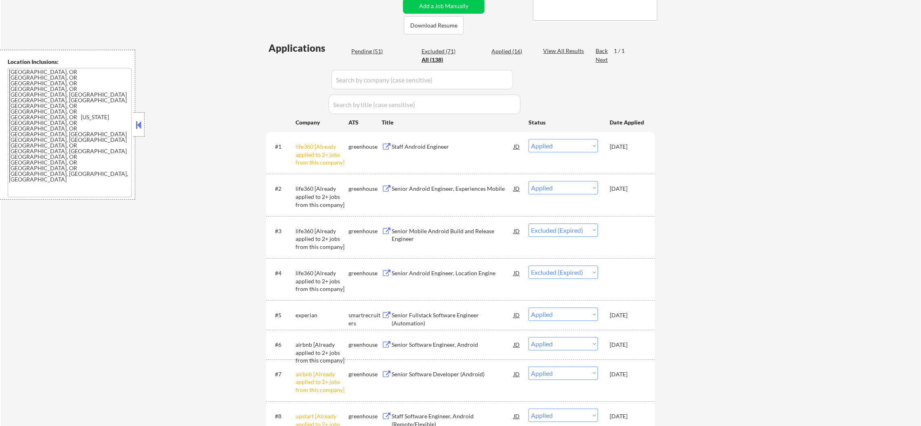
select select ""pending""
select select ""excluded__salary_""
select select ""pending""
select select ""excluded__salary_""
select select ""excluded__bad_match_""
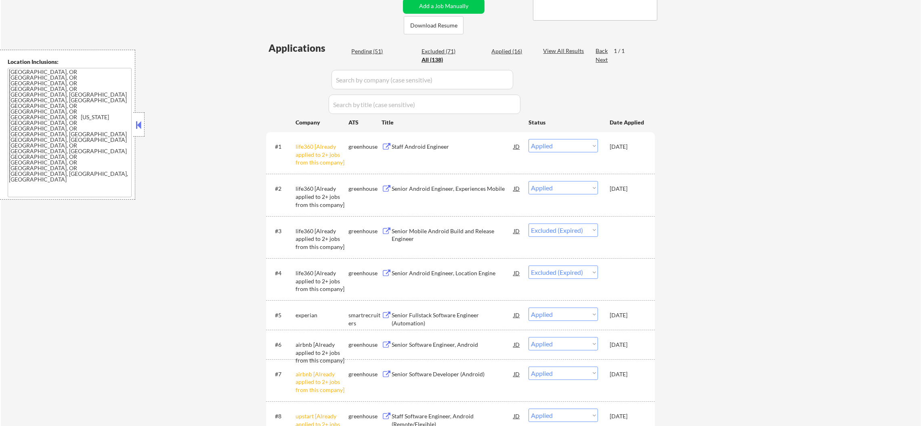
select select ""excluded__location_""
select select ""excluded__expired_""
select select ""pending""
select select ""excluded__salary_""
select select ""pending""
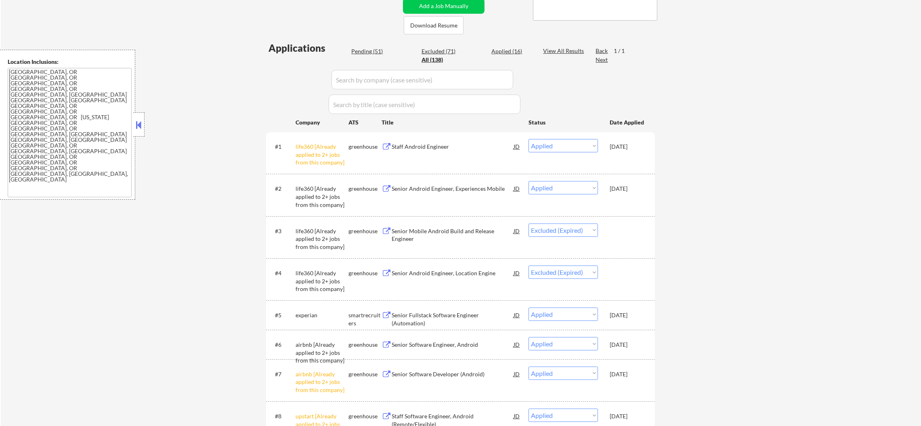
select select ""excluded__other_""
select select ""excluded""
select select ""excluded__expired_""
select select ""excluded__location_""
select select ""pending""
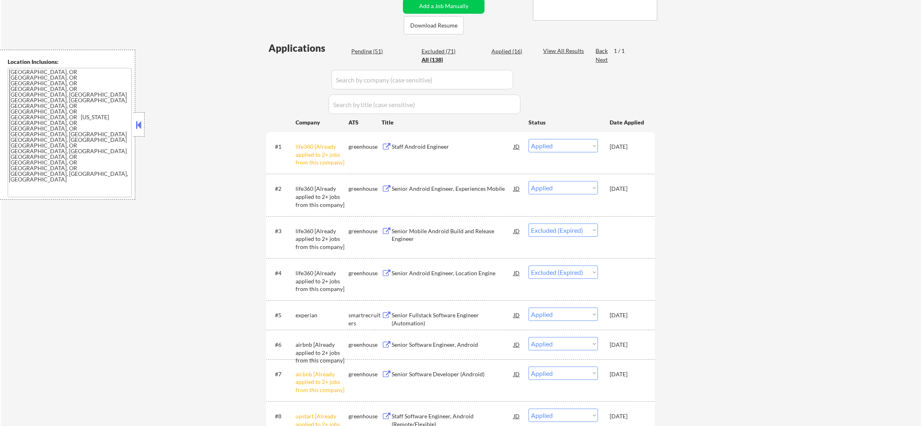
select select ""excluded__salary_""
select select ""pending""
select select ""excluded__bad_match_""
select select ""pending""
select select ""excluded__bad_match_""
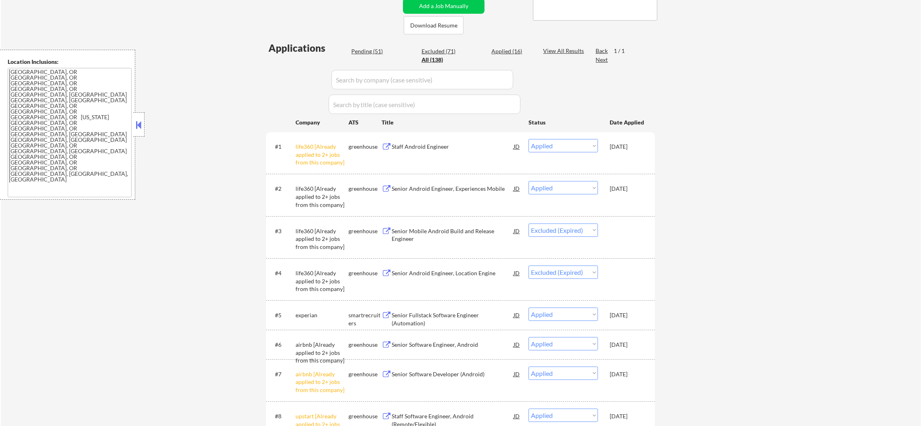
select select ""pending""
select select ""excluded__other_""
select select ""excluded__bad_match_""
click at [363, 47] on div "Pending (51)" at bounding box center [371, 51] width 40 height 8
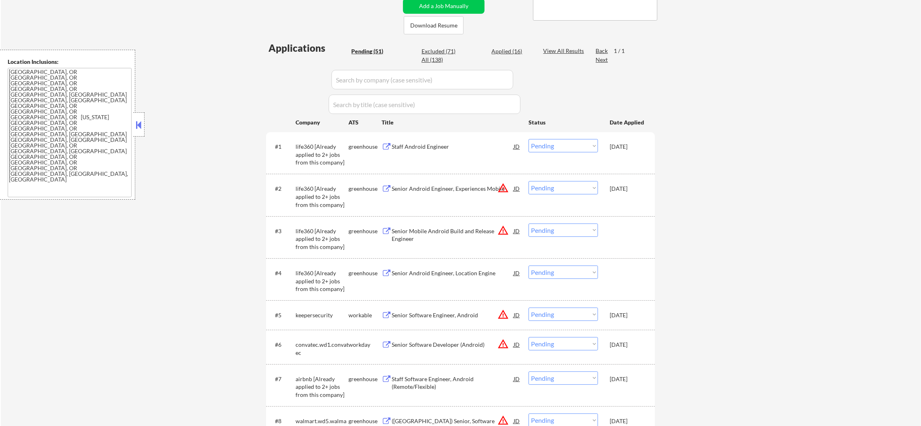
click at [363, 47] on div "Pending (51)" at bounding box center [371, 51] width 40 height 8
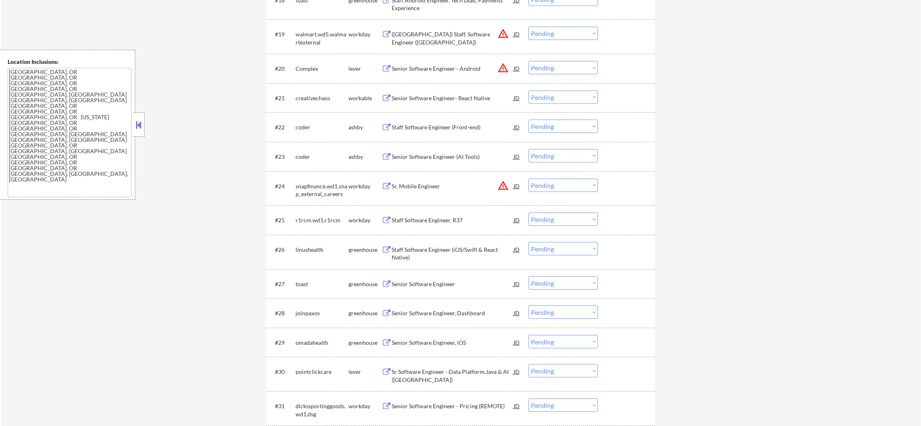
scroll to position [868, 0]
click at [299, 125] on div "coder" at bounding box center [322, 124] width 53 height 8
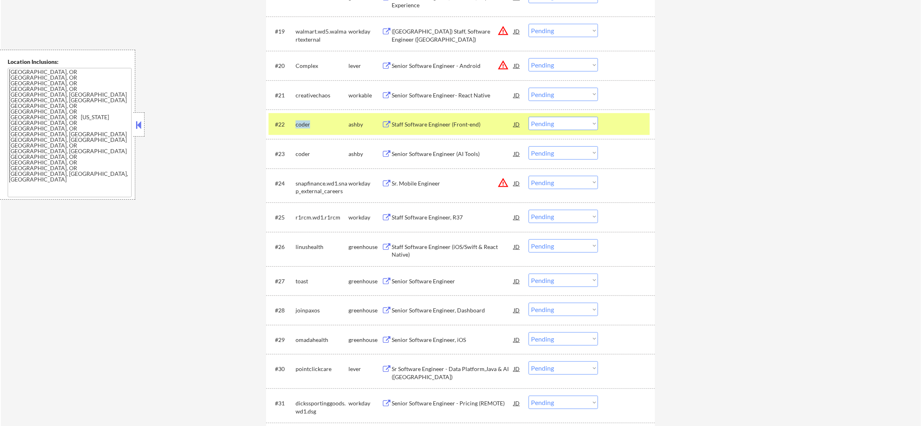
click at [299, 125] on div "coder" at bounding box center [322, 124] width 53 height 8
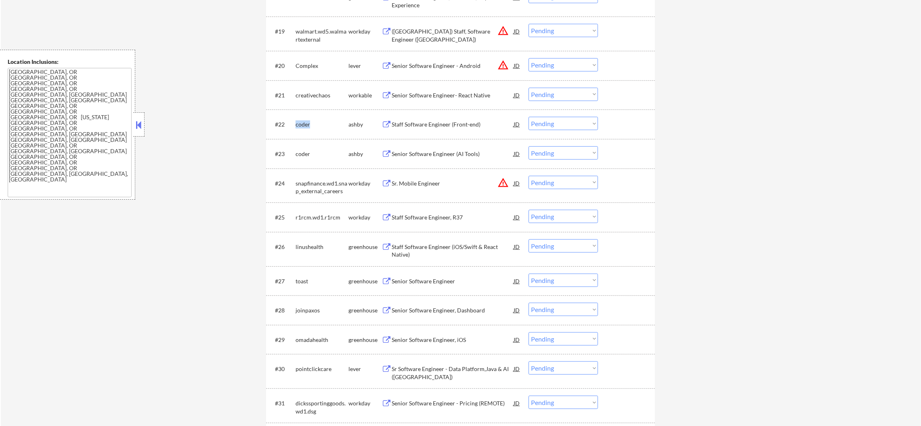
copy div "coder"
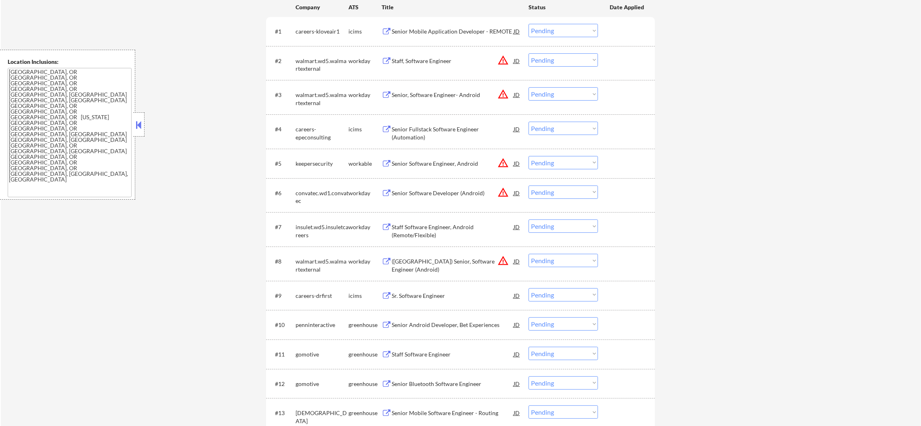
scroll to position [112, 0]
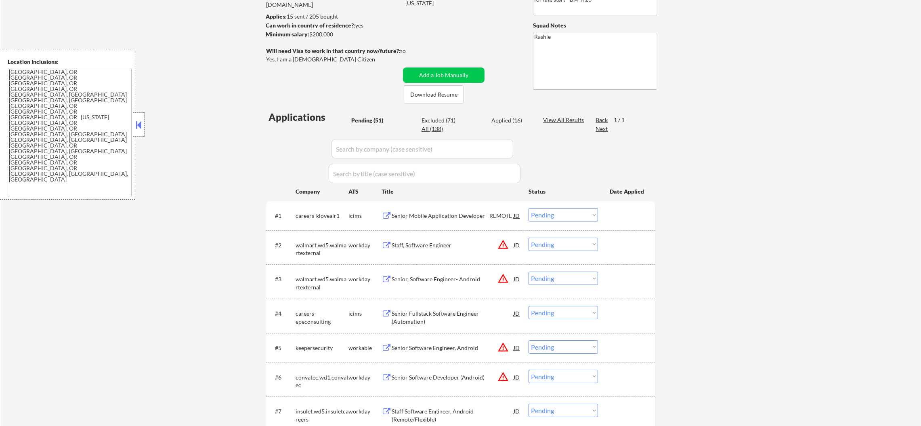
click at [433, 130] on div "All (138)" at bounding box center [442, 129] width 40 height 8
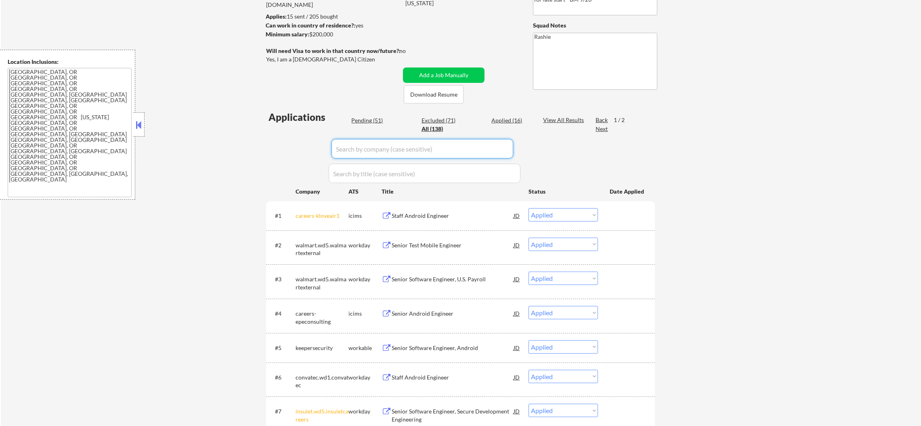
paste input "coder"
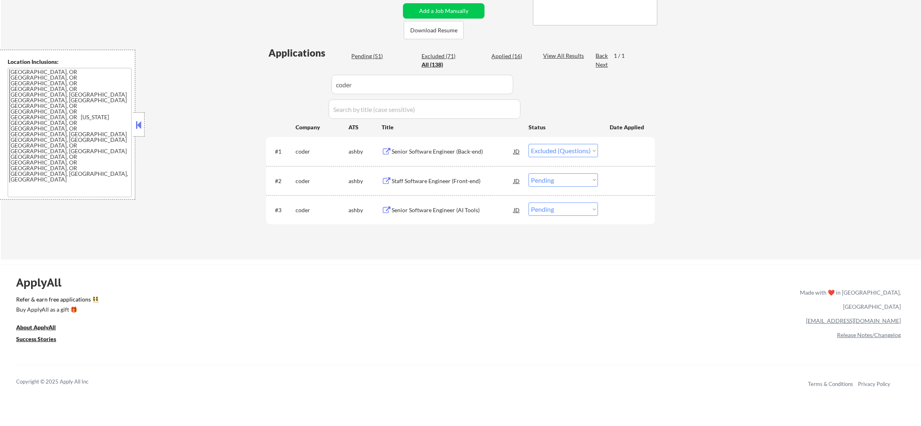
scroll to position [193, 0]
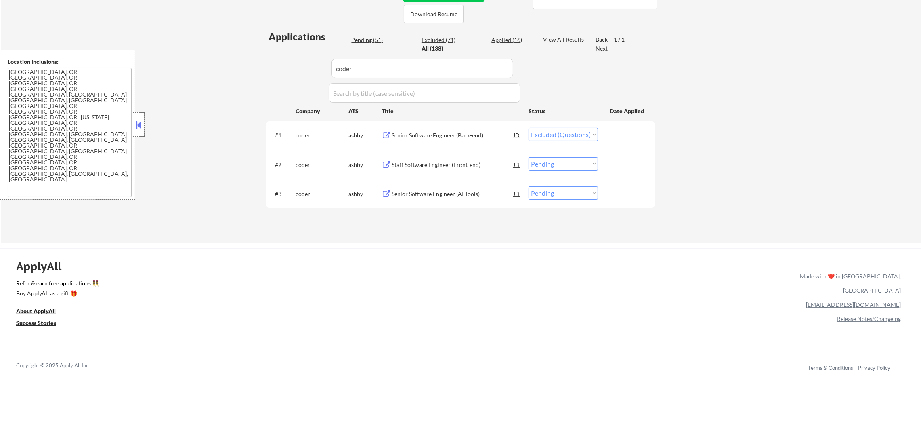
click at [477, 168] on div "Staff Software Engineer (Front-end)" at bounding box center [453, 164] width 122 height 15
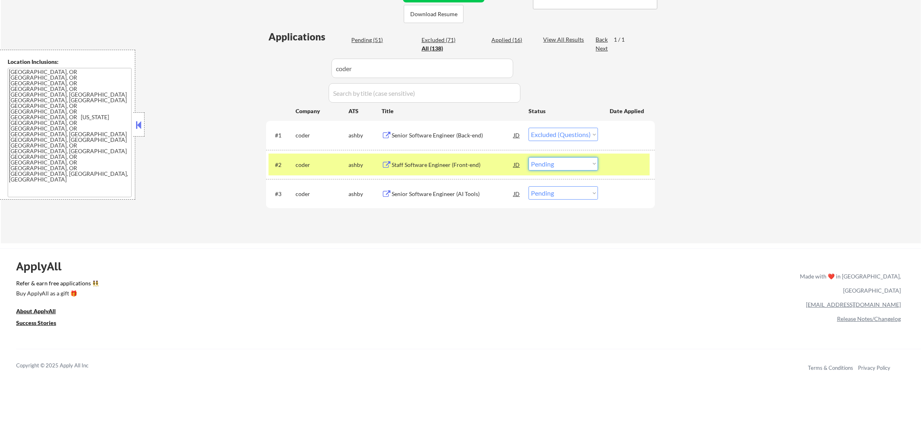
drag, startPoint x: 545, startPoint y: 156, endPoint x: 547, endPoint y: 165, distance: 8.8
click at [545, 157] on select "Choose an option... Pending Applied Excluded (Questions) Excluded (Expired) Exc…" at bounding box center [563, 163] width 69 height 13
click at [529, 157] on select "Choose an option... Pending Applied Excluded (Questions) Excluded (Expired) Exc…" at bounding box center [563, 163] width 69 height 13
click at [298, 159] on div "coder" at bounding box center [322, 164] width 53 height 15
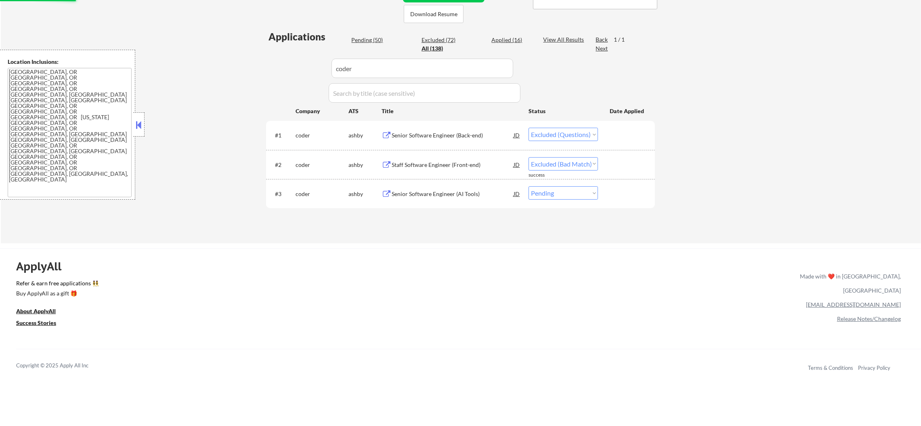
click at [448, 198] on div "Senior Software Engineer (AI Tools)" at bounding box center [453, 193] width 122 height 15
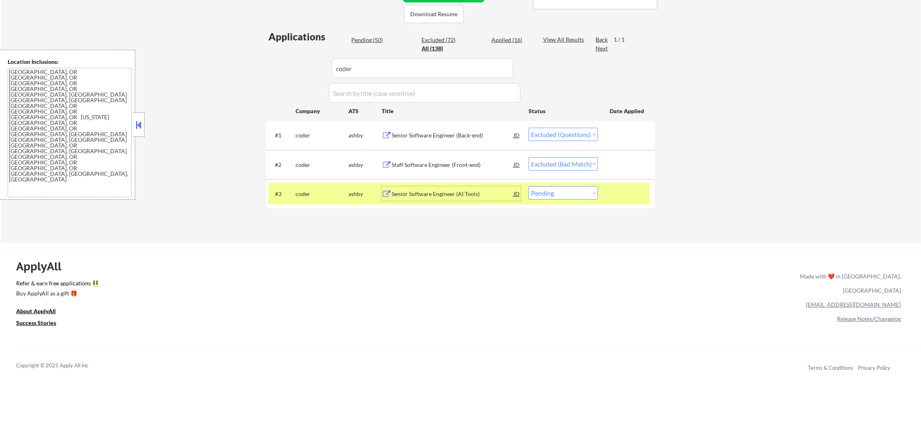
click at [571, 196] on select "Choose an option... Pending Applied Excluded (Questions) Excluded (Expired) Exc…" at bounding box center [563, 192] width 69 height 13
click at [529, 186] on select "Choose an option... Pending Applied Excluded (Questions) Excluded (Expired) Exc…" at bounding box center [563, 192] width 69 height 13
click at [327, 193] on div "coder" at bounding box center [322, 194] width 53 height 8
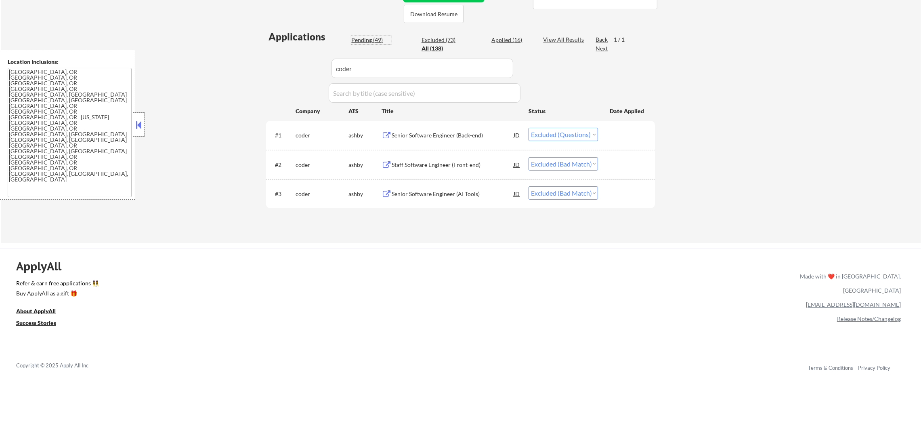
click at [374, 40] on div "Pending (49)" at bounding box center [371, 40] width 40 height 8
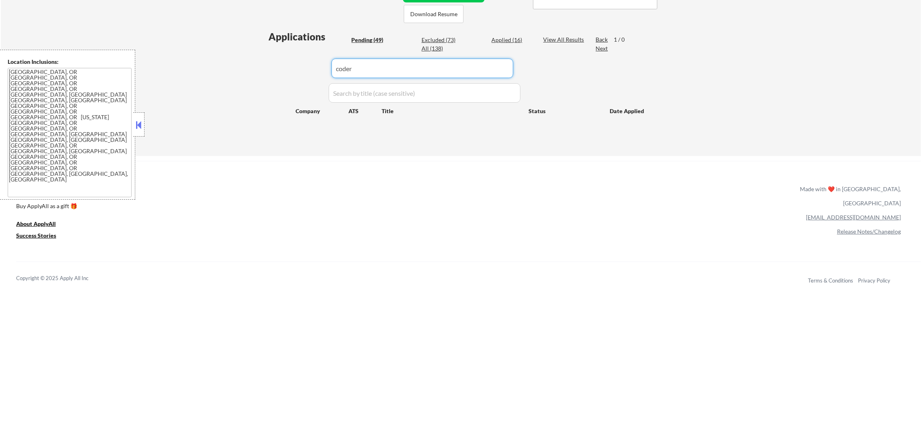
drag, startPoint x: 324, startPoint y: 74, endPoint x: 255, endPoint y: 79, distance: 69.2
click at [318, 75] on div "Applications Pending (49) Excluded (73) Applied (16) All (138) View All Results…" at bounding box center [460, 85] width 389 height 111
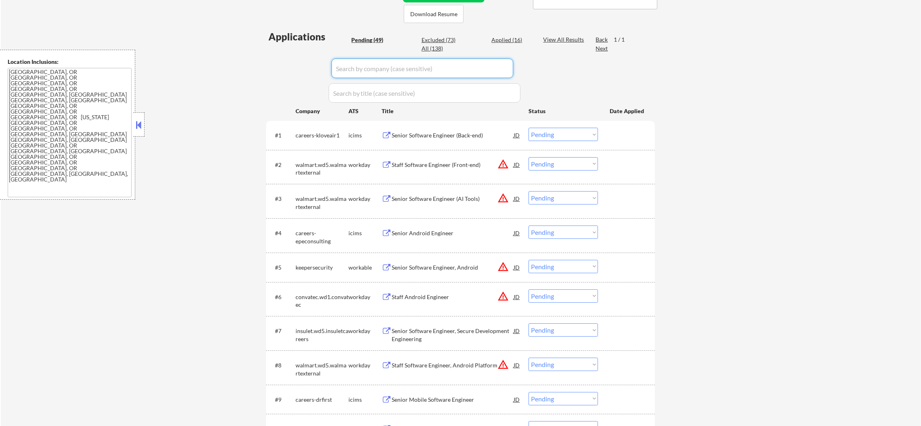
click at [134, 173] on div "Location Inclusions: [GEOGRAPHIC_DATA], [GEOGRAPHIC_DATA] [GEOGRAPHIC_DATA], OR…" at bounding box center [67, 125] width 135 height 150
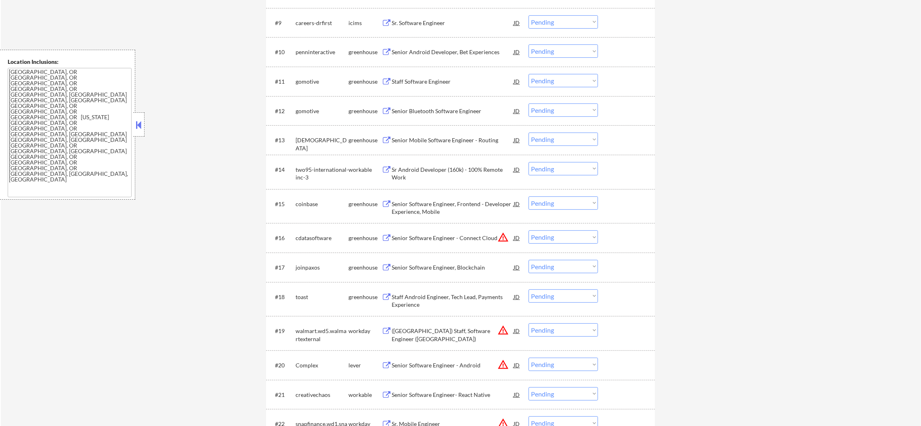
scroll to position [576, 0]
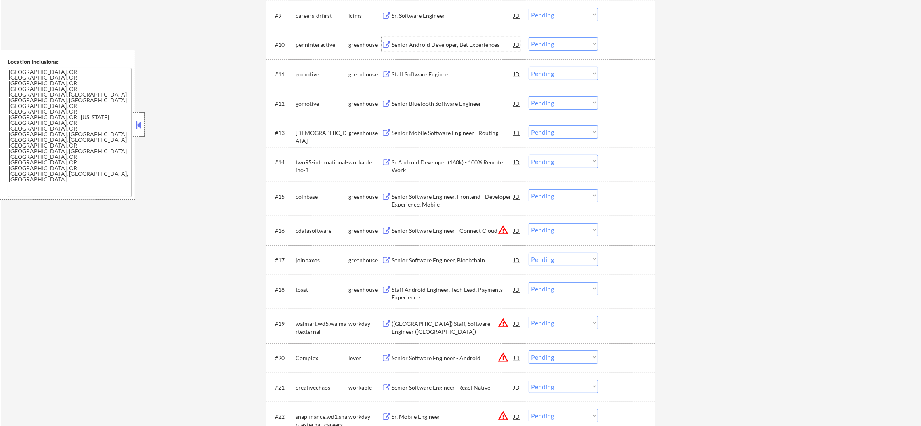
click at [474, 44] on div "Senior Android Developer, Bet Experiences" at bounding box center [453, 45] width 122 height 8
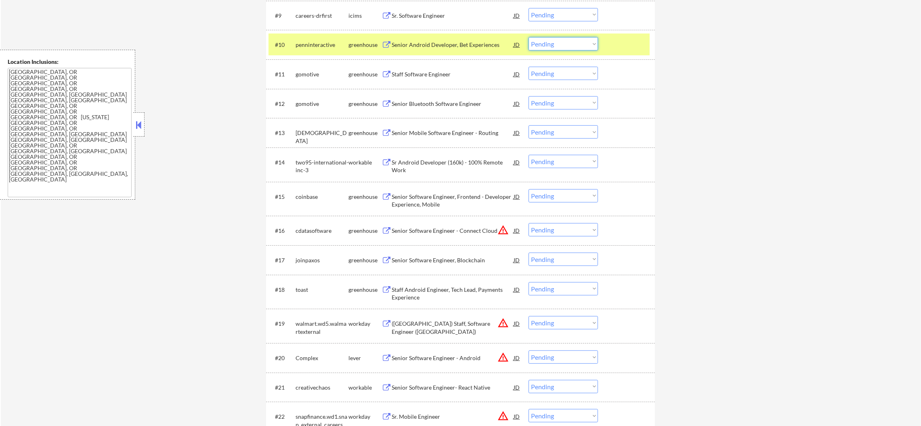
click at [568, 45] on select "Choose an option... Pending Applied Excluded (Questions) Excluded (Expired) Exc…" at bounding box center [563, 43] width 69 height 13
click at [529, 37] on select "Choose an option... Pending Applied Excluded (Questions) Excluded (Expired) Exc…" at bounding box center [563, 43] width 69 height 13
click at [334, 43] on div "penninteractive" at bounding box center [322, 45] width 53 height 8
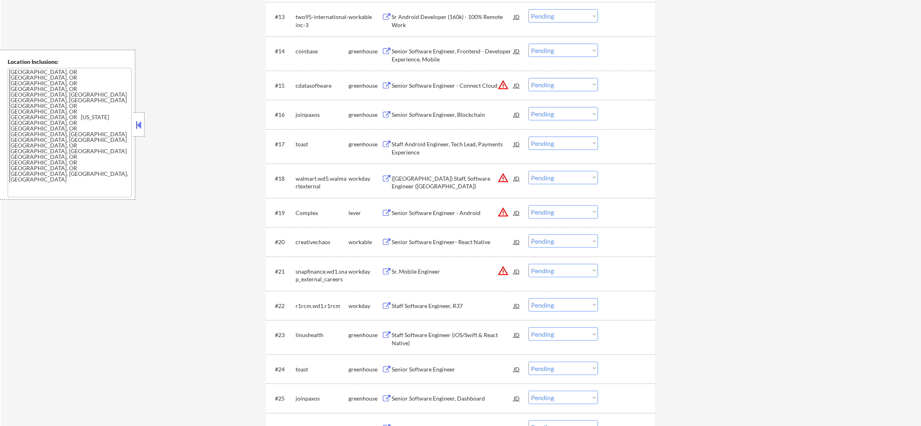
scroll to position [697, 0]
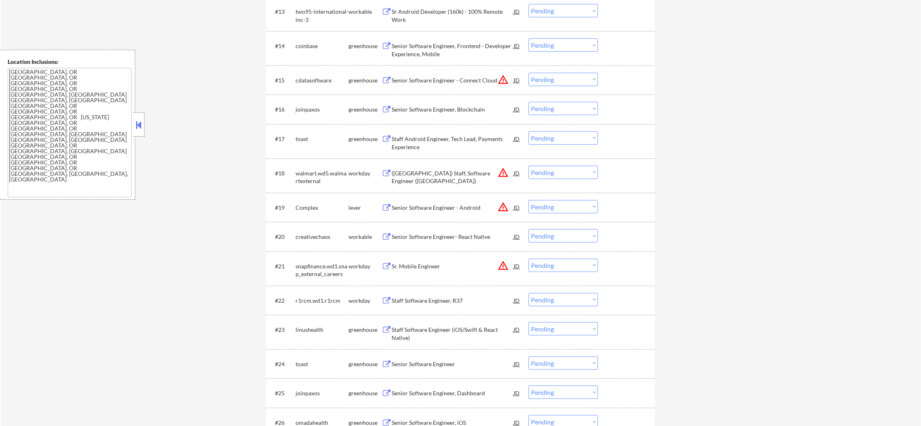
click at [463, 9] on div "Sr Android Developer (160k) - 100% Remote Work" at bounding box center [453, 16] width 122 height 16
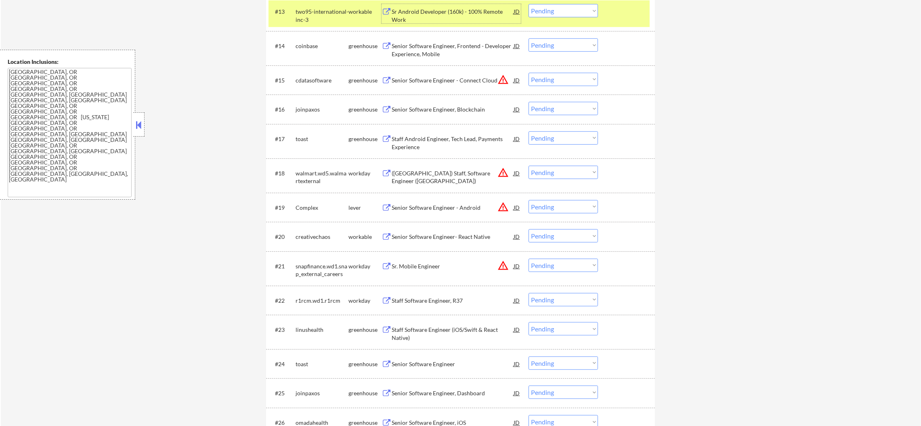
click at [546, 9] on select "Choose an option... Pending Applied Excluded (Questions) Excluded (Expired) Exc…" at bounding box center [563, 10] width 69 height 13
click at [529, 4] on select "Choose an option... Pending Applied Excluded (Questions) Excluded (Expired) Exc…" at bounding box center [563, 10] width 69 height 13
click at [331, 24] on div "#13 two95-international-inc-3 workable Sr Android Developer (160k) - 100% Remot…" at bounding box center [459, 13] width 381 height 27
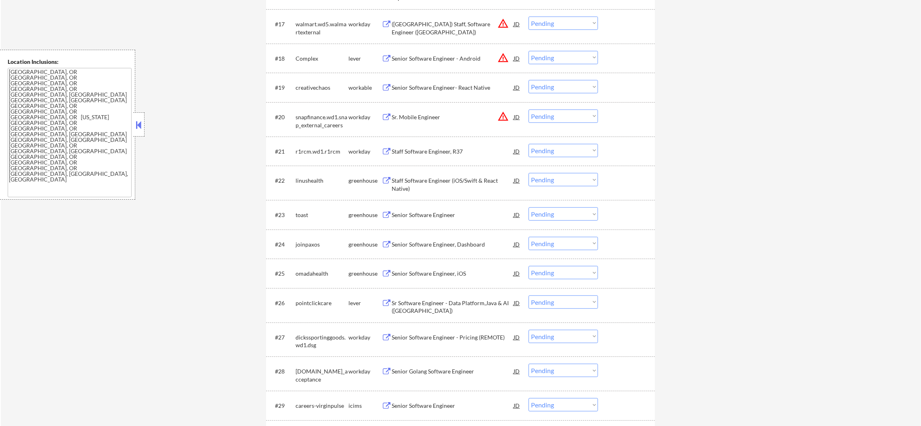
scroll to position [818, 0]
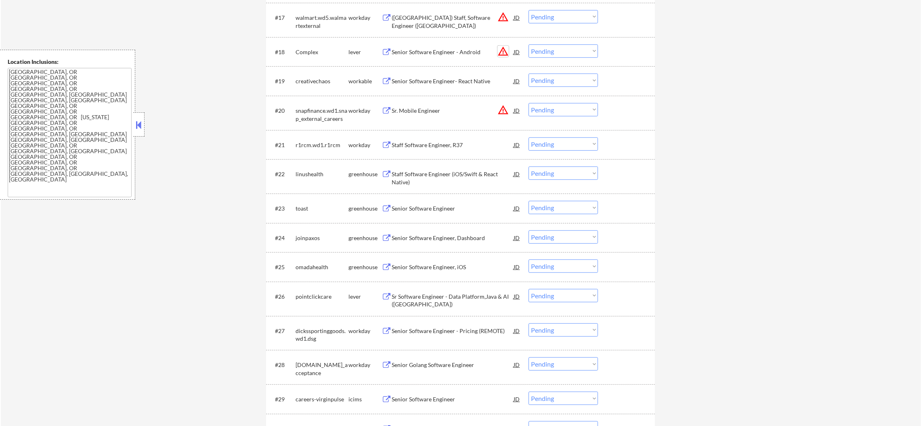
click at [506, 53] on button "warning_amber" at bounding box center [502, 51] width 11 height 11
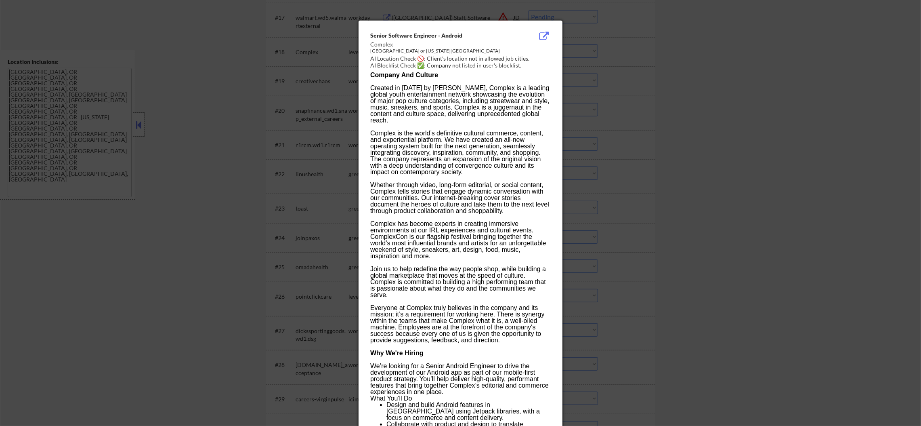
click at [593, 55] on div at bounding box center [460, 213] width 921 height 426
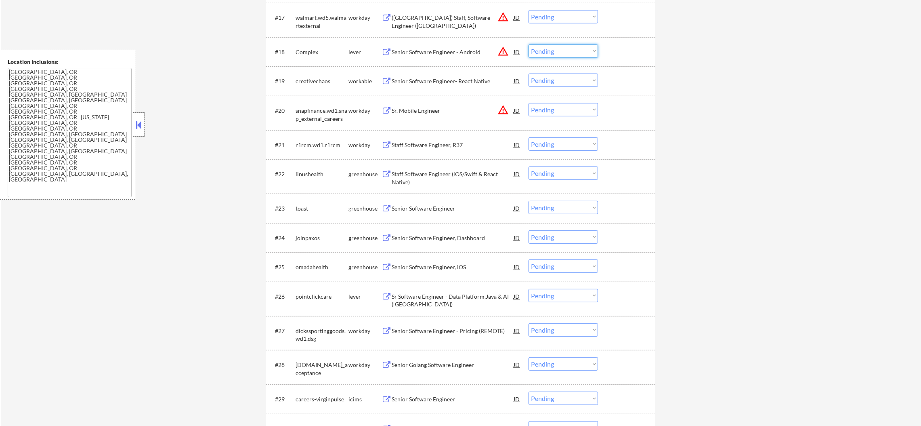
click at [568, 52] on select "Choose an option... Pending Applied Excluded (Questions) Excluded (Expired) Exc…" at bounding box center [563, 50] width 69 height 13
click at [529, 44] on select "Choose an option... Pending Applied Excluded (Questions) Excluded (Expired) Exc…" at bounding box center [563, 50] width 69 height 13
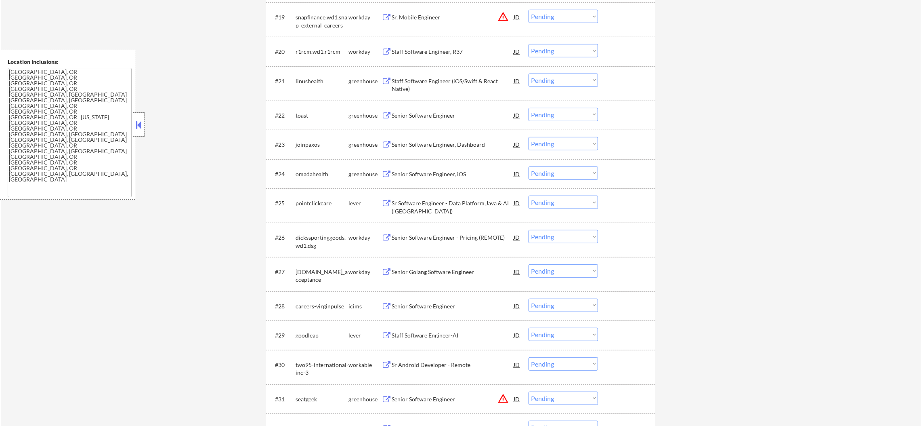
scroll to position [900, 0]
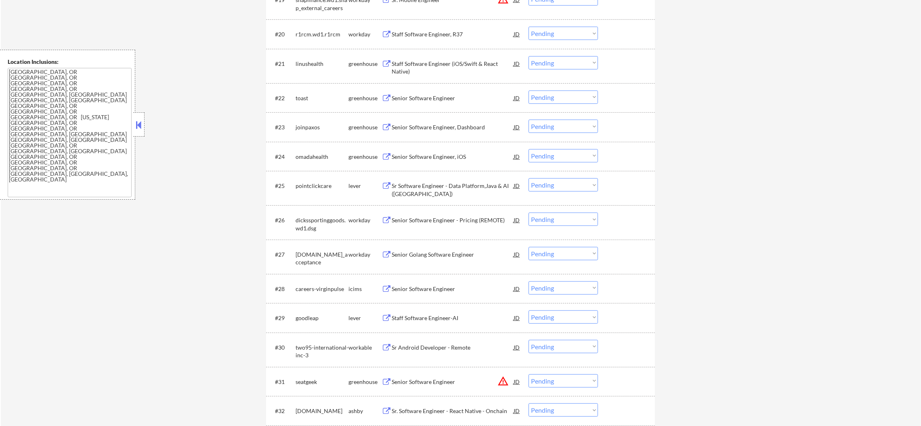
click at [441, 62] on div "Staff Software Engineer (iOS/Swift & React Native)" at bounding box center [453, 68] width 122 height 16
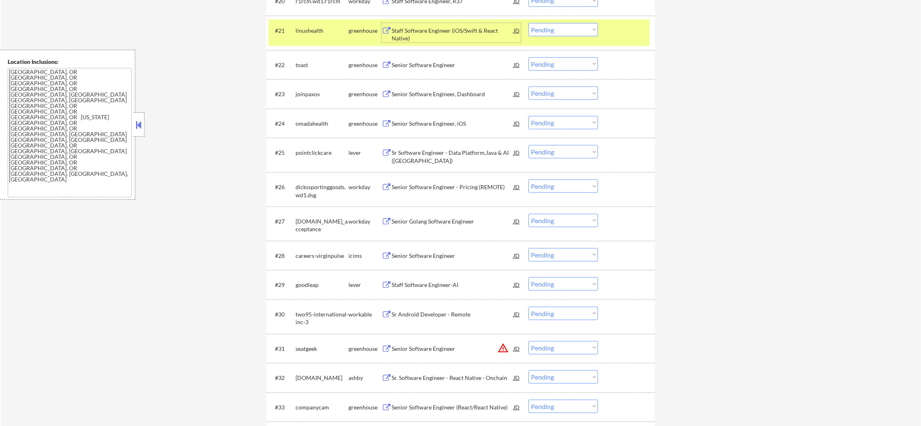
scroll to position [940, 0]
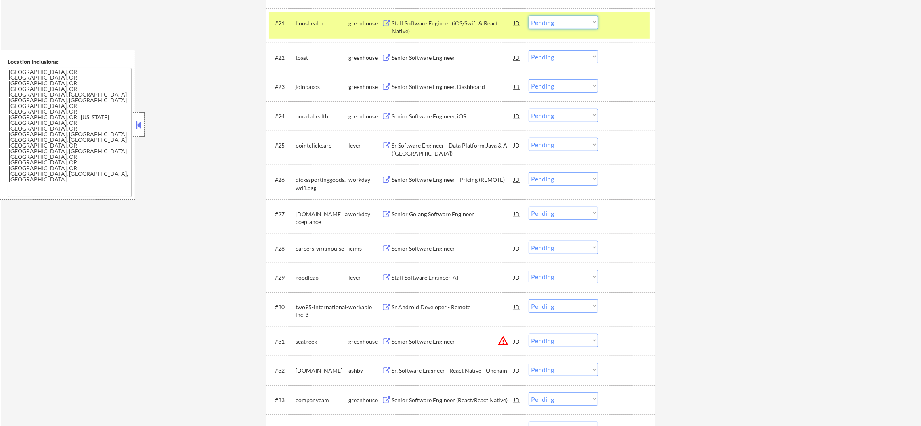
click at [552, 25] on select "Choose an option... Pending Applied Excluded (Questions) Excluded (Expired) Exc…" at bounding box center [563, 22] width 69 height 13
click at [529, 16] on select "Choose an option... Pending Applied Excluded (Questions) Excluded (Expired) Exc…" at bounding box center [563, 22] width 69 height 13
click at [311, 28] on div "linushealth" at bounding box center [322, 23] width 53 height 15
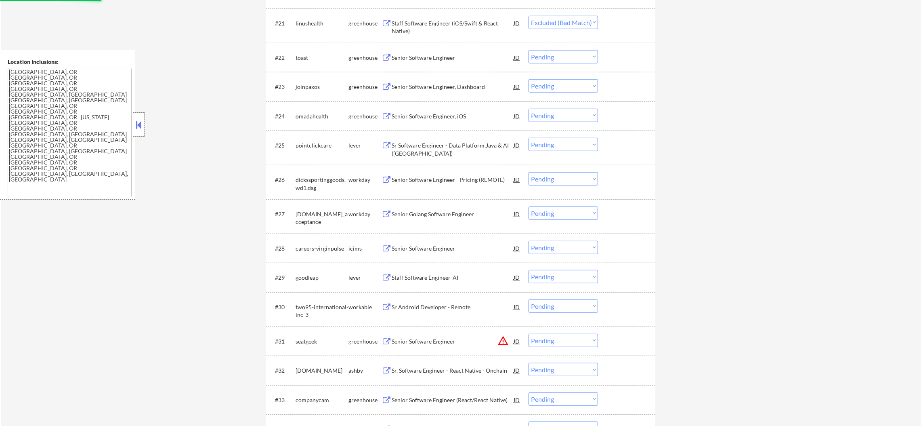
click at [297, 54] on div "toast" at bounding box center [322, 58] width 53 height 8
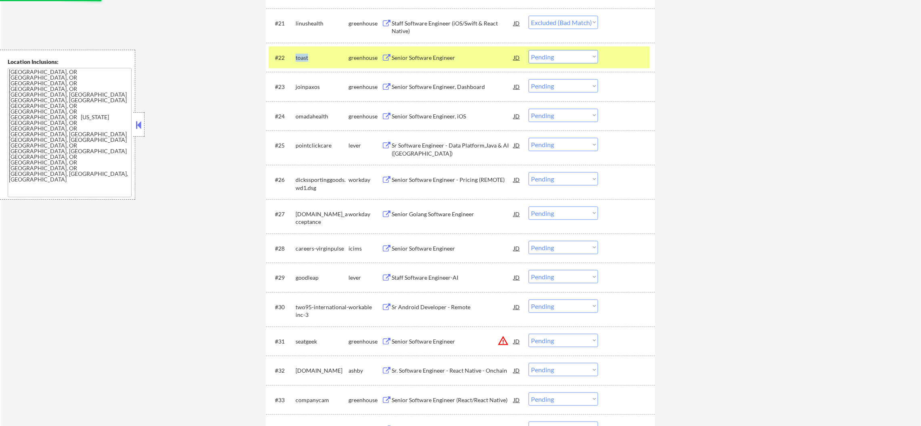
click at [297, 54] on div "toast" at bounding box center [322, 58] width 53 height 8
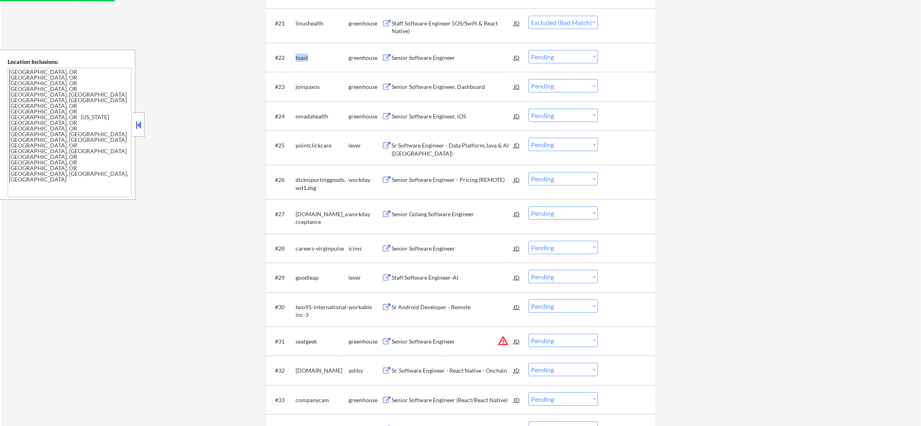
copy div "toast"
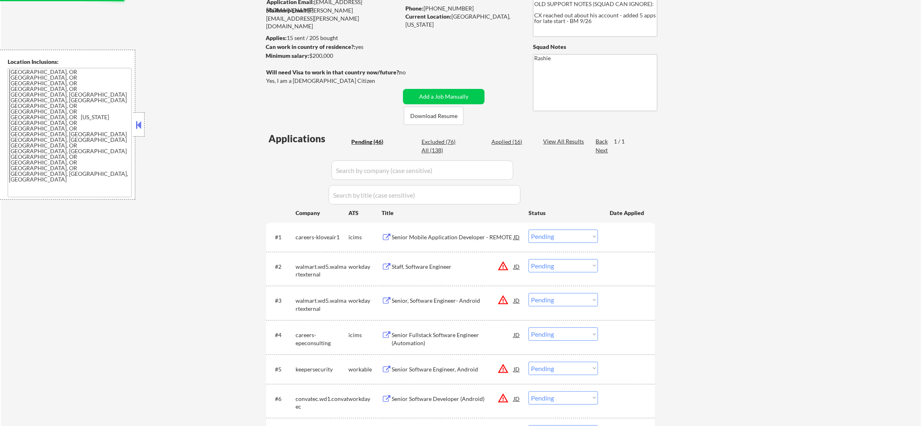
scroll to position [78, 0]
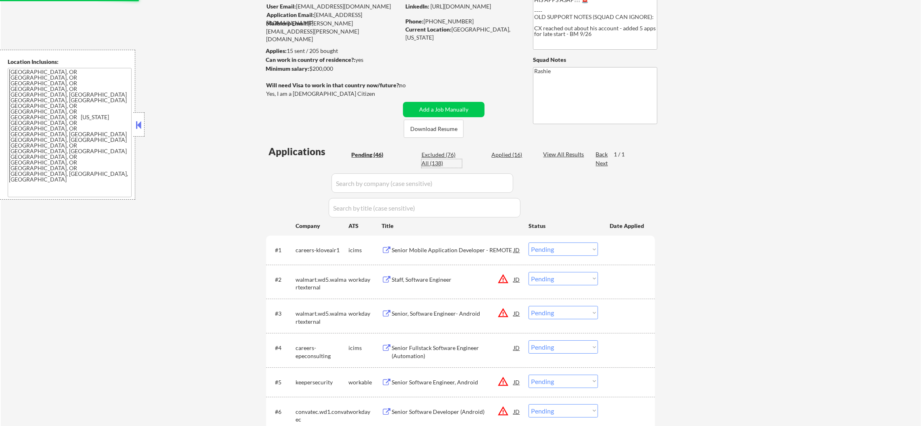
click at [433, 164] on div "All (138)" at bounding box center [442, 163] width 40 height 8
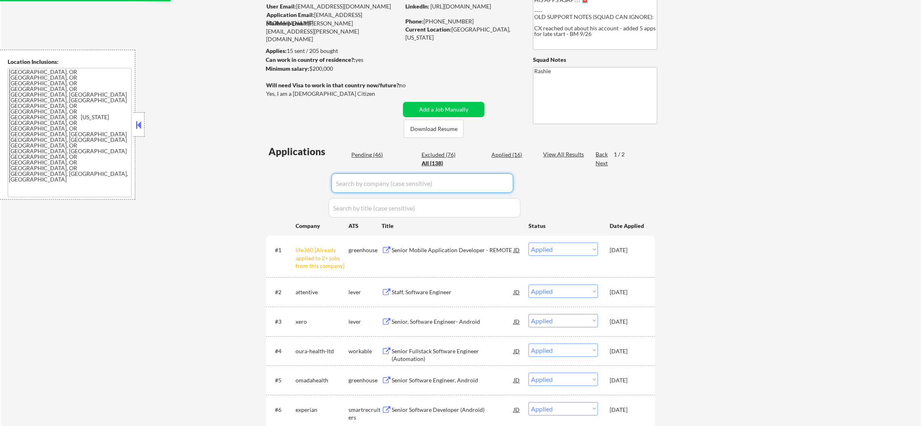
click at [362, 183] on input "input" at bounding box center [422, 182] width 182 height 19
paste input "toast"
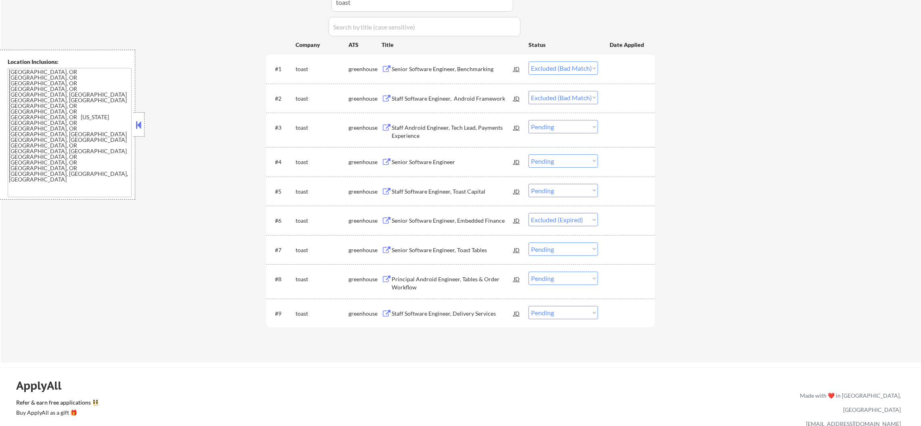
scroll to position [260, 0]
click at [461, 122] on div "Staff Android Engineer, Tech Lead, Payments Experience" at bounding box center [453, 128] width 122 height 19
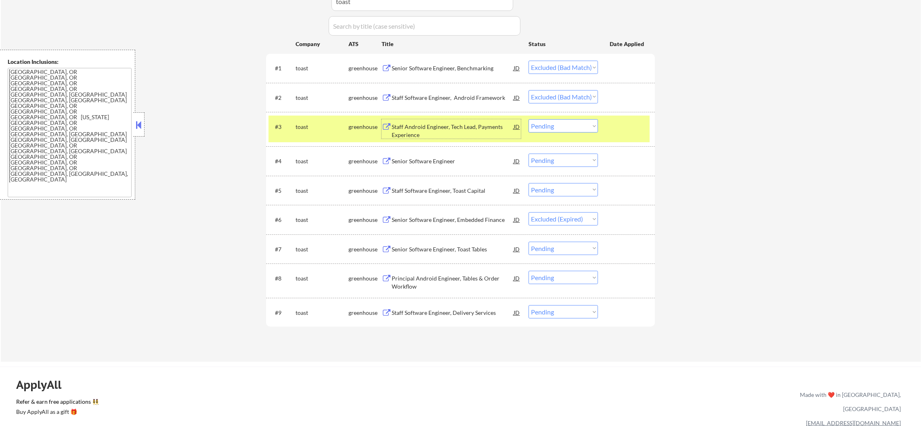
click at [428, 313] on div "Staff Software Engineer, Delivery Services" at bounding box center [453, 312] width 122 height 8
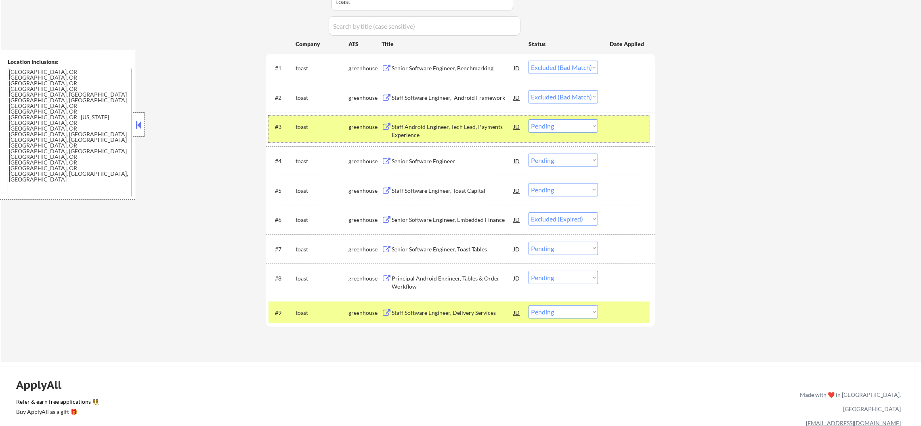
click at [321, 127] on div "toast" at bounding box center [322, 127] width 53 height 8
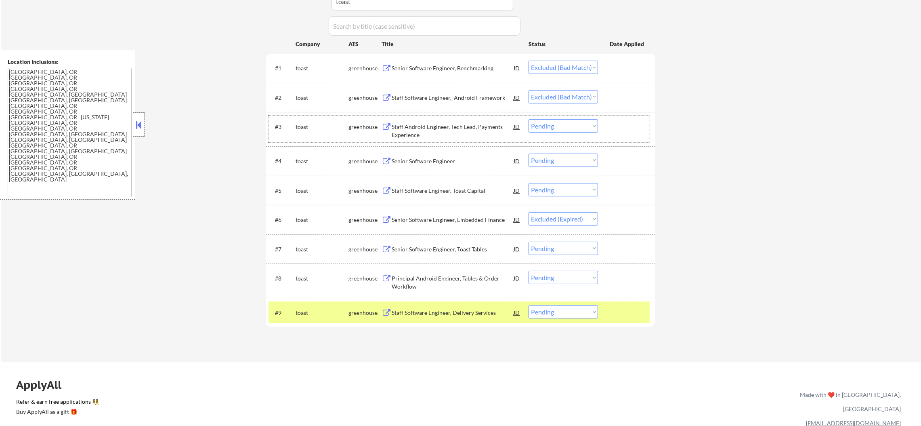
click at [321, 302] on div "#9 toast greenhouse Staff Software Engineer, Delivery Services JD warning_amber…" at bounding box center [459, 312] width 381 height 22
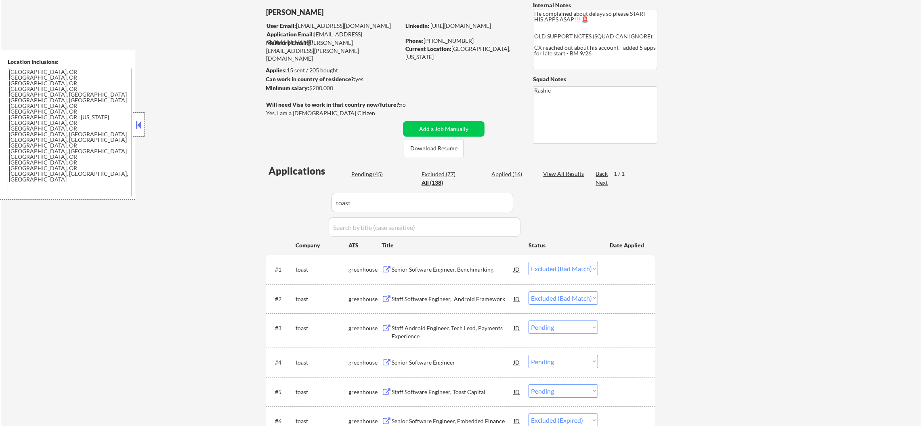
scroll to position [0, 0]
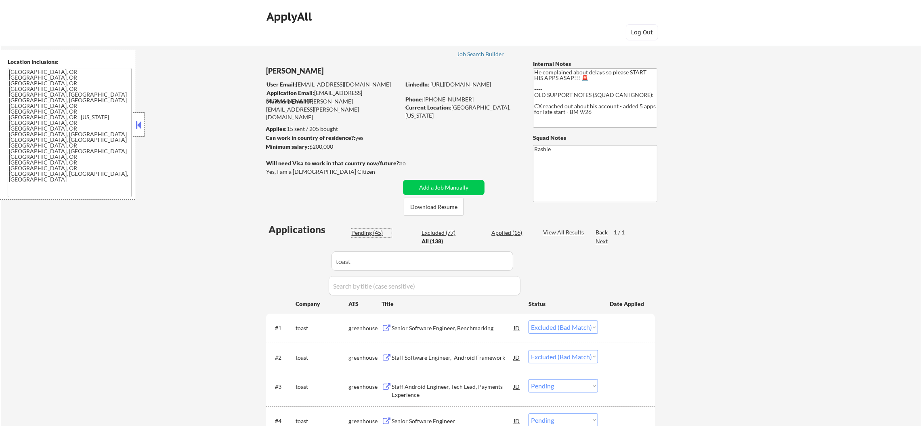
click at [375, 234] on div "Pending (45)" at bounding box center [371, 233] width 40 height 8
drag, startPoint x: 356, startPoint y: 259, endPoint x: 291, endPoint y: 260, distance: 64.6
click at [292, 259] on div "Applications Pending (45) Excluded (77) Applied (16) All (138) View All Results…" at bounding box center [460, 370] width 389 height 296
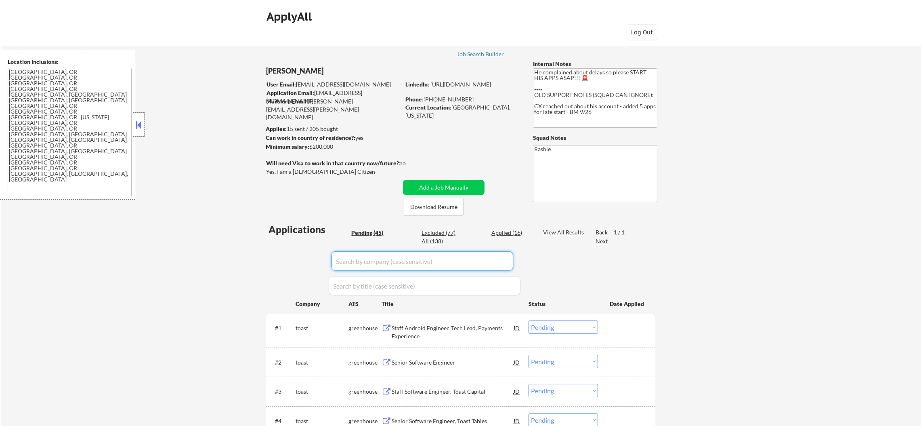
click at [238, 256] on div "← Return to /applysquad Mailslurp Inbox Job Search Builder [PERSON_NAME] User E…" at bounding box center [461, 282] width 920 height 501
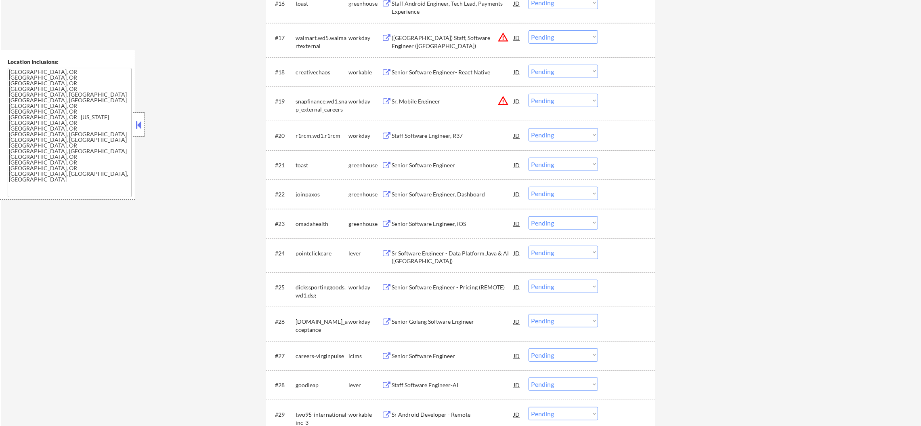
scroll to position [808, 0]
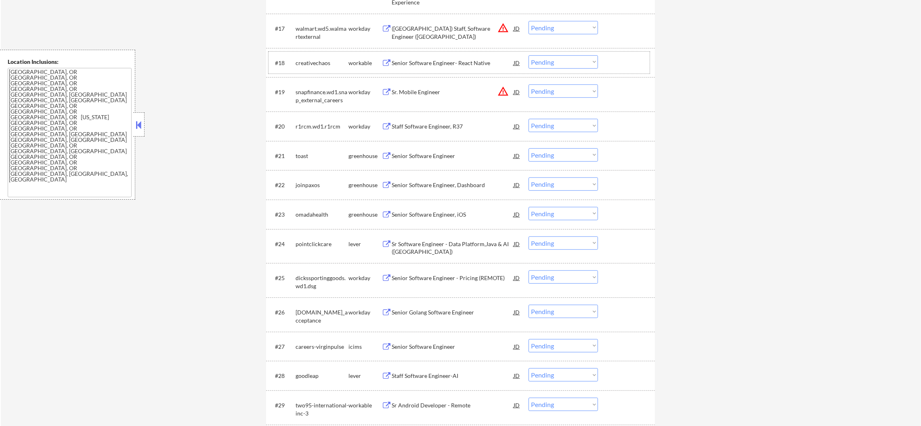
click at [316, 61] on div "creativechaos" at bounding box center [322, 63] width 53 height 8
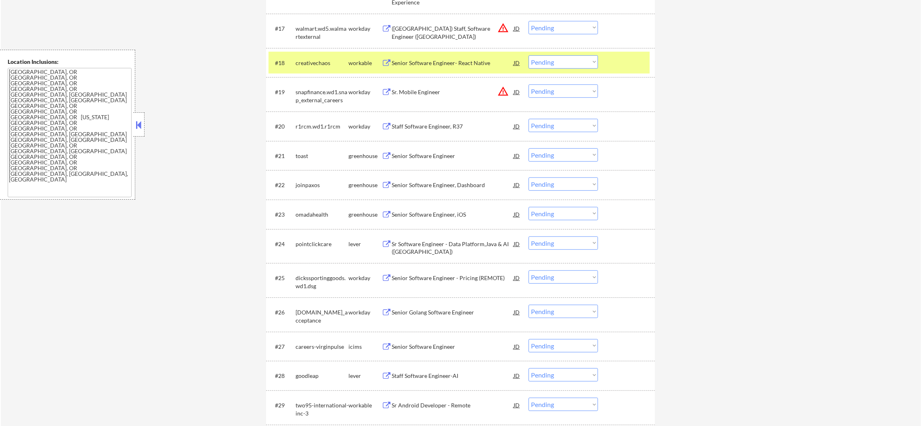
click at [422, 63] on div "Senior Software Engineer- React Native" at bounding box center [453, 63] width 122 height 8
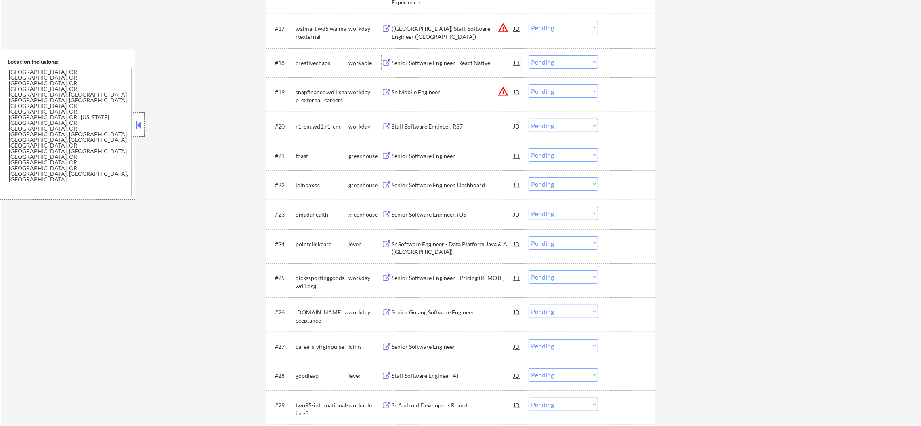
click at [313, 64] on div "creativechaos" at bounding box center [322, 63] width 53 height 8
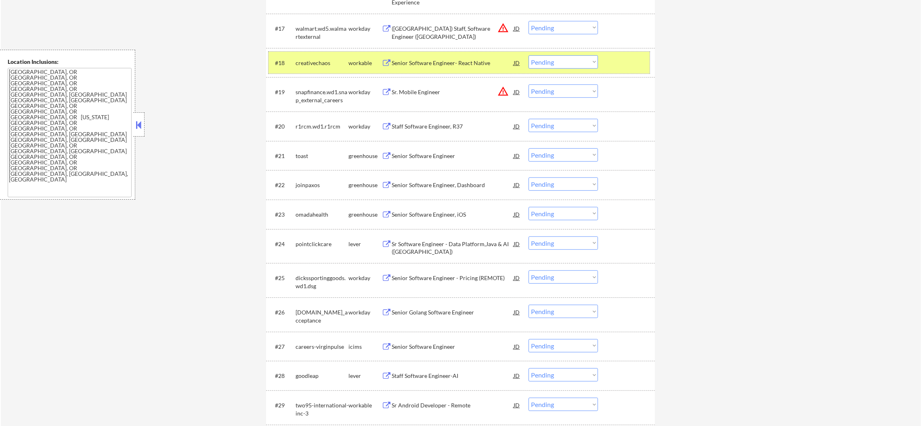
click at [550, 61] on select "Choose an option... Pending Applied Excluded (Questions) Excluded (Expired) Exc…" at bounding box center [563, 61] width 69 height 13
click at [558, 52] on div "#18 creativechaos workable Senior Software Engineer- React Native JD warning_am…" at bounding box center [459, 63] width 381 height 22
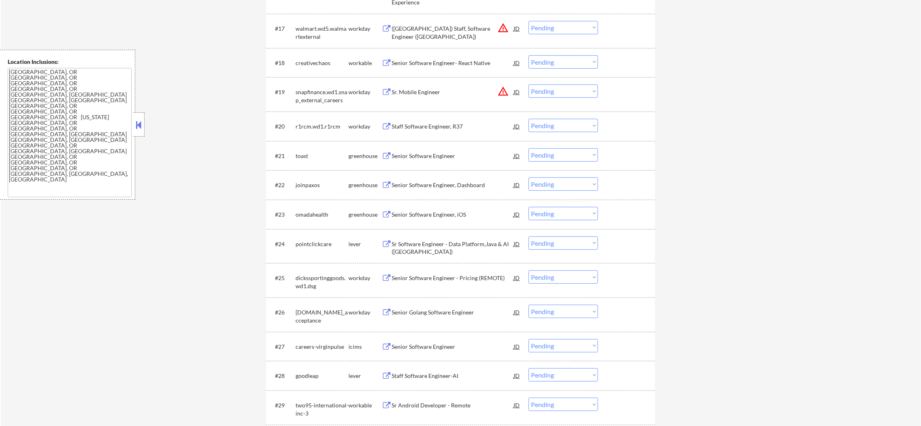
click at [556, 65] on select "Choose an option... Pending Applied Excluded (Questions) Excluded (Expired) Exc…" at bounding box center [563, 61] width 69 height 13
click at [529, 55] on select "Choose an option... Pending Applied Excluded (Questions) Excluded (Expired) Exc…" at bounding box center [563, 61] width 69 height 13
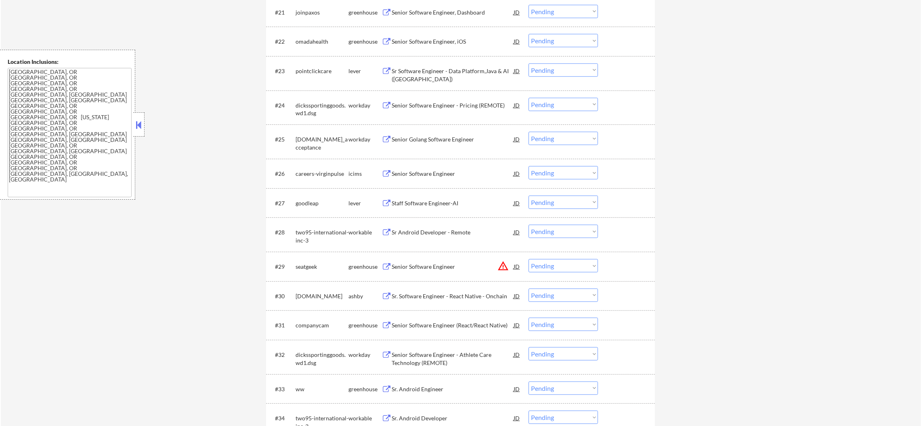
scroll to position [948, 0]
click at [428, 77] on div "Sr Software Engineer - Data Platform,Java & AI ([GEOGRAPHIC_DATA])" at bounding box center [453, 77] width 122 height 16
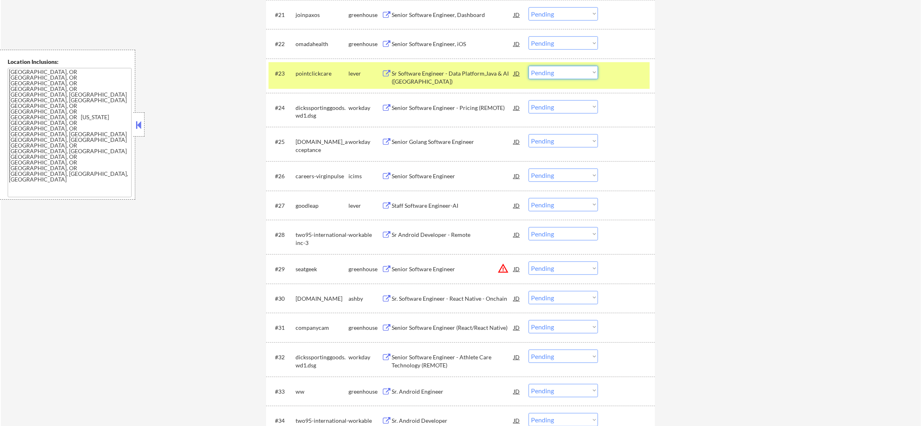
click at [544, 73] on select "Choose an option... Pending Applied Excluded (Questions) Excluded (Expired) Exc…" at bounding box center [563, 72] width 69 height 13
click at [529, 66] on select "Choose an option... Pending Applied Excluded (Questions) Excluded (Expired) Exc…" at bounding box center [563, 72] width 69 height 13
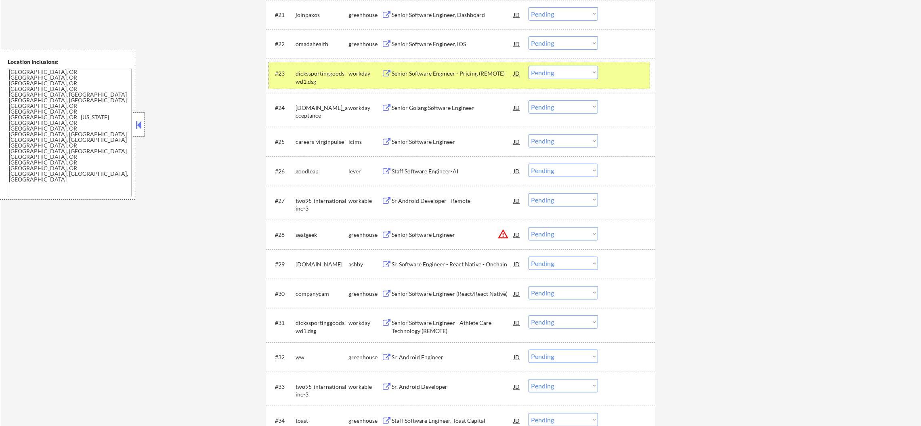
click at [308, 69] on div "dickssportinggoods.wd1.dsg" at bounding box center [322, 75] width 53 height 19
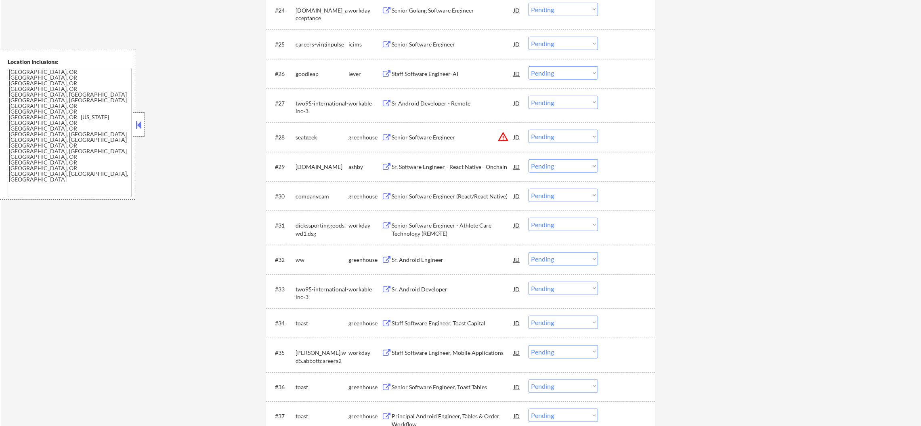
scroll to position [1090, 0]
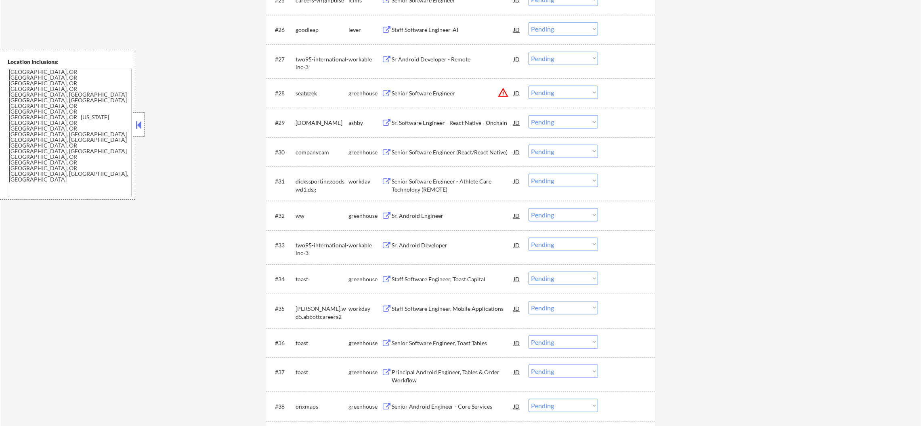
click at [453, 54] on div "Sr Android Developer - Remote" at bounding box center [453, 59] width 122 height 15
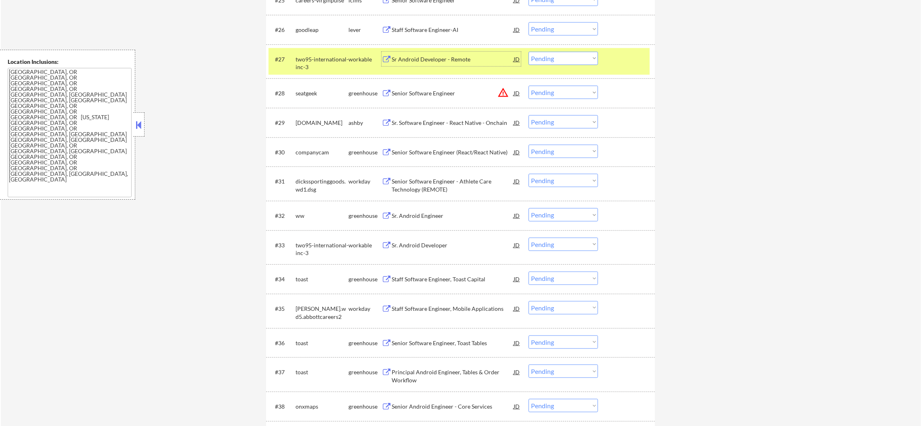
drag, startPoint x: 537, startPoint y: 57, endPoint x: 539, endPoint y: 60, distance: 4.3
click at [537, 57] on select "Choose an option... Pending Applied Excluded (Questions) Excluded (Expired) Exc…" at bounding box center [563, 58] width 69 height 13
click at [529, 52] on select "Choose an option... Pending Applied Excluded (Questions) Excluded (Expired) Exc…" at bounding box center [563, 58] width 69 height 13
click at [325, 58] on div "two95-international-inc-3" at bounding box center [322, 63] width 53 height 16
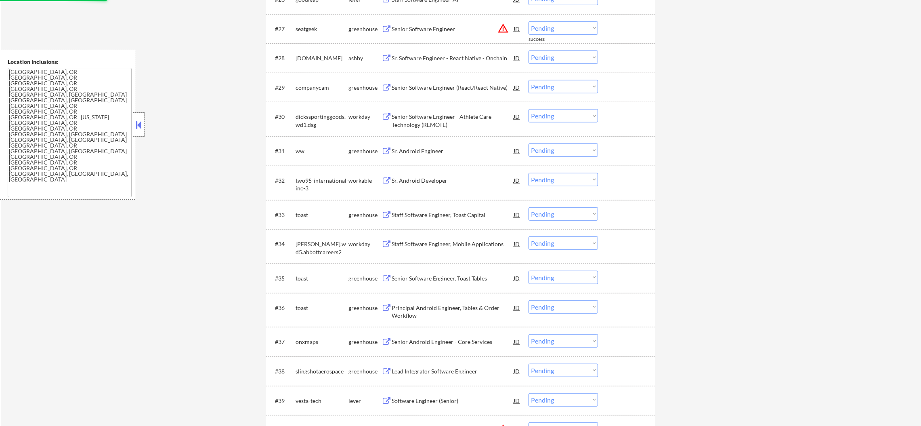
scroll to position [1130, 0]
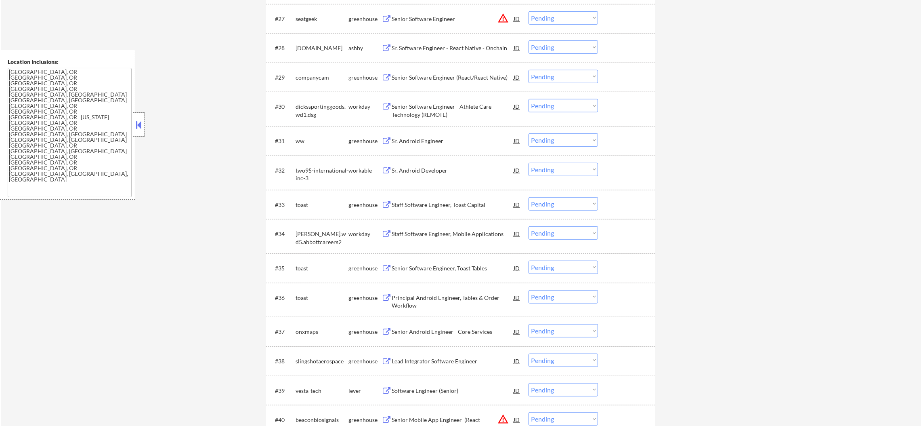
click at [464, 48] on div "Sr. Software Engineer - React Native - Onchain" at bounding box center [453, 48] width 122 height 8
